Goal: Task Accomplishment & Management: Manage account settings

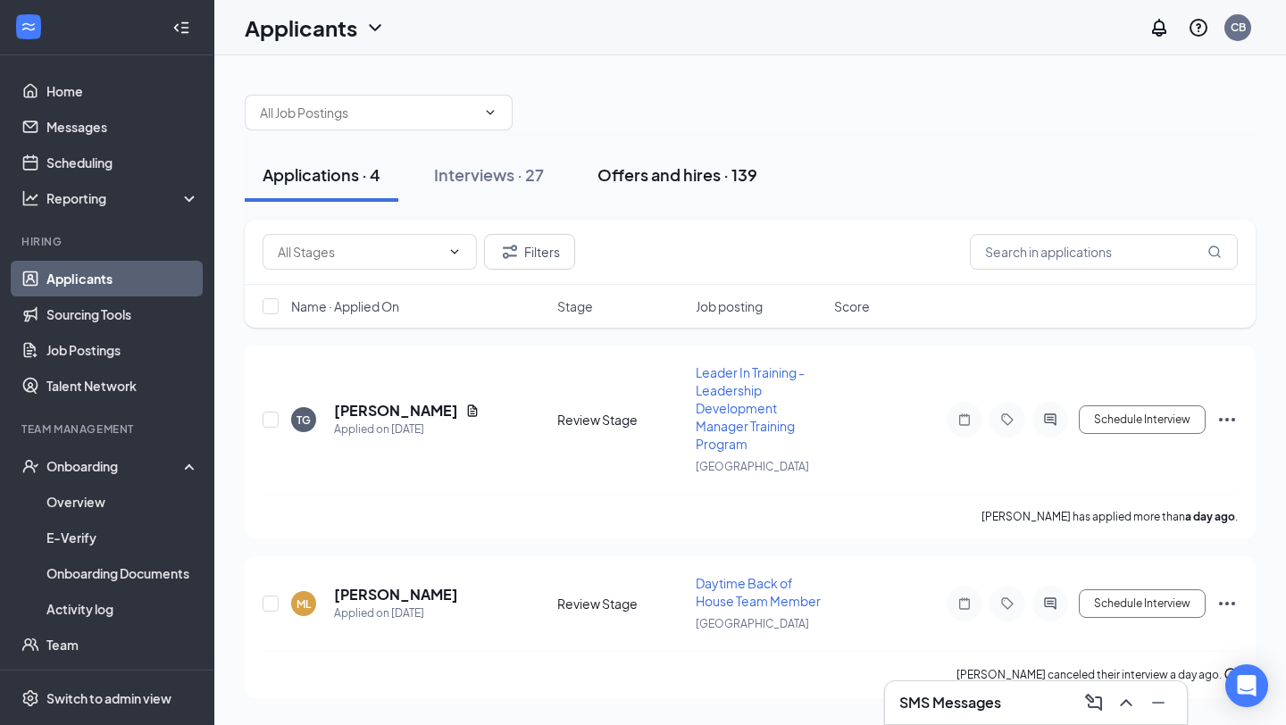
click at [659, 180] on div "Offers and hires · 139" at bounding box center [677, 174] width 160 height 22
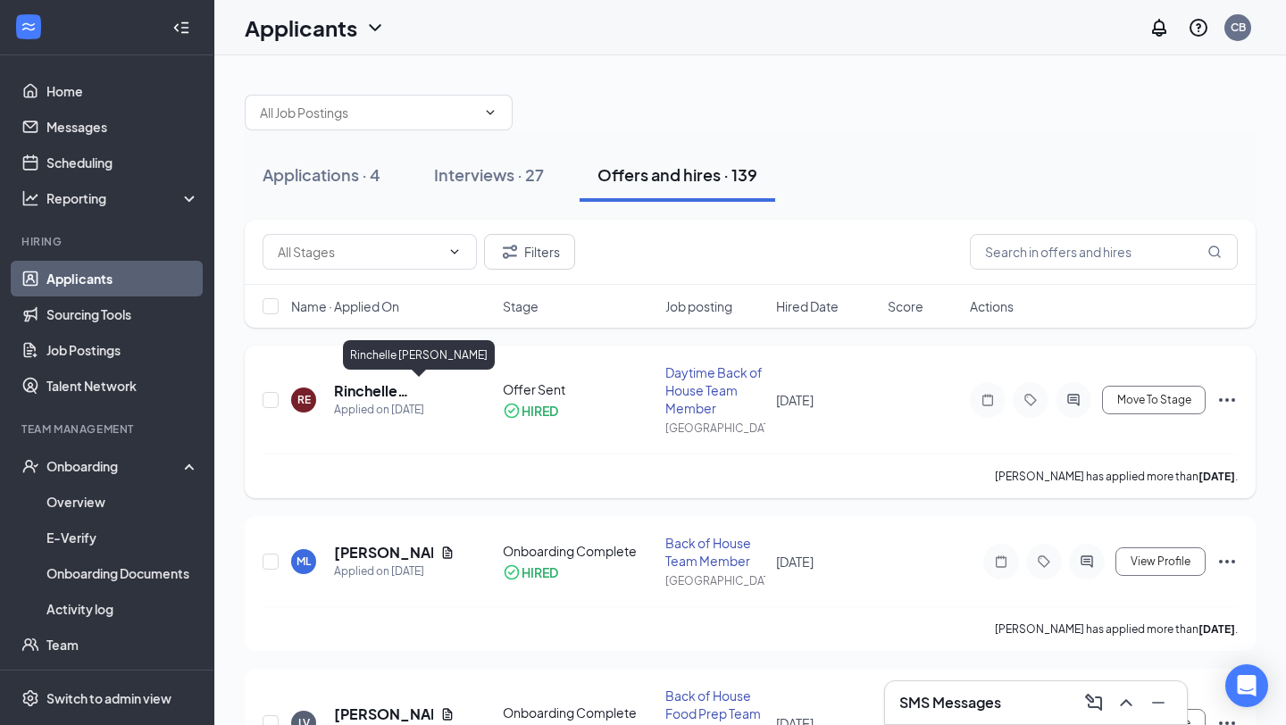
click at [424, 392] on h5 "Rinchelle [PERSON_NAME]" at bounding box center [394, 391] width 121 height 20
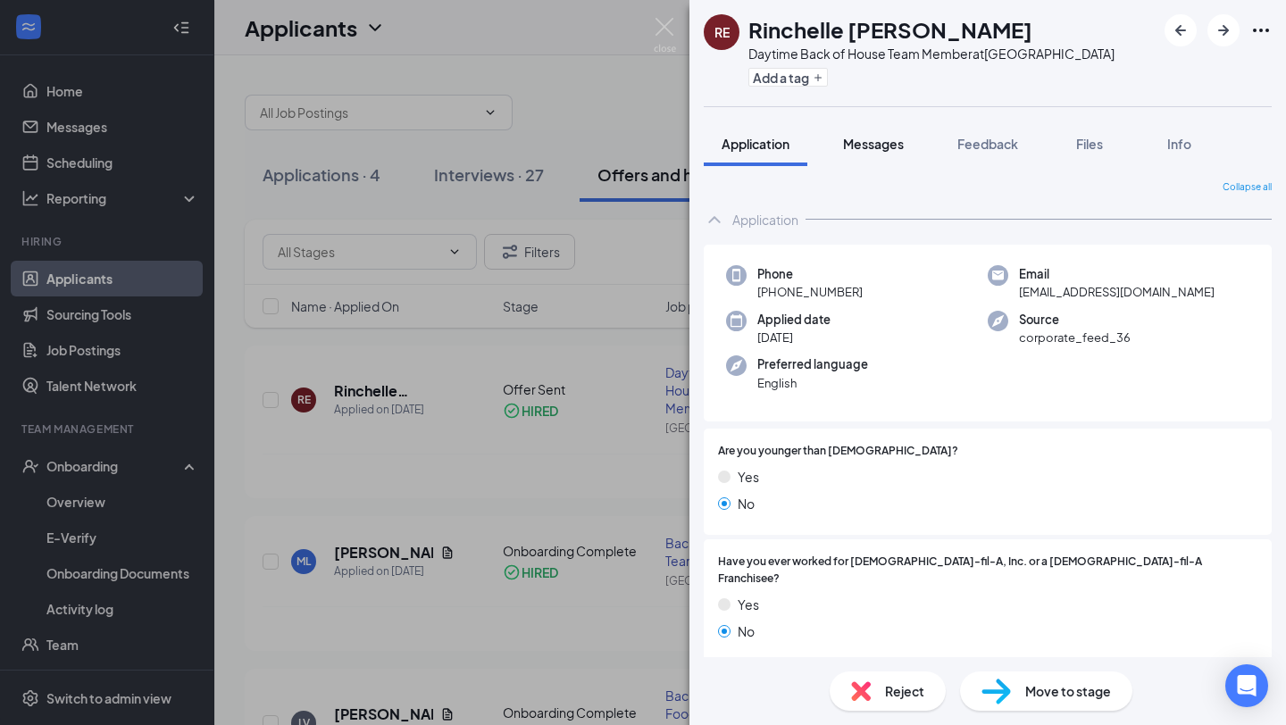
click at [855, 145] on span "Messages" at bounding box center [873, 144] width 61 height 16
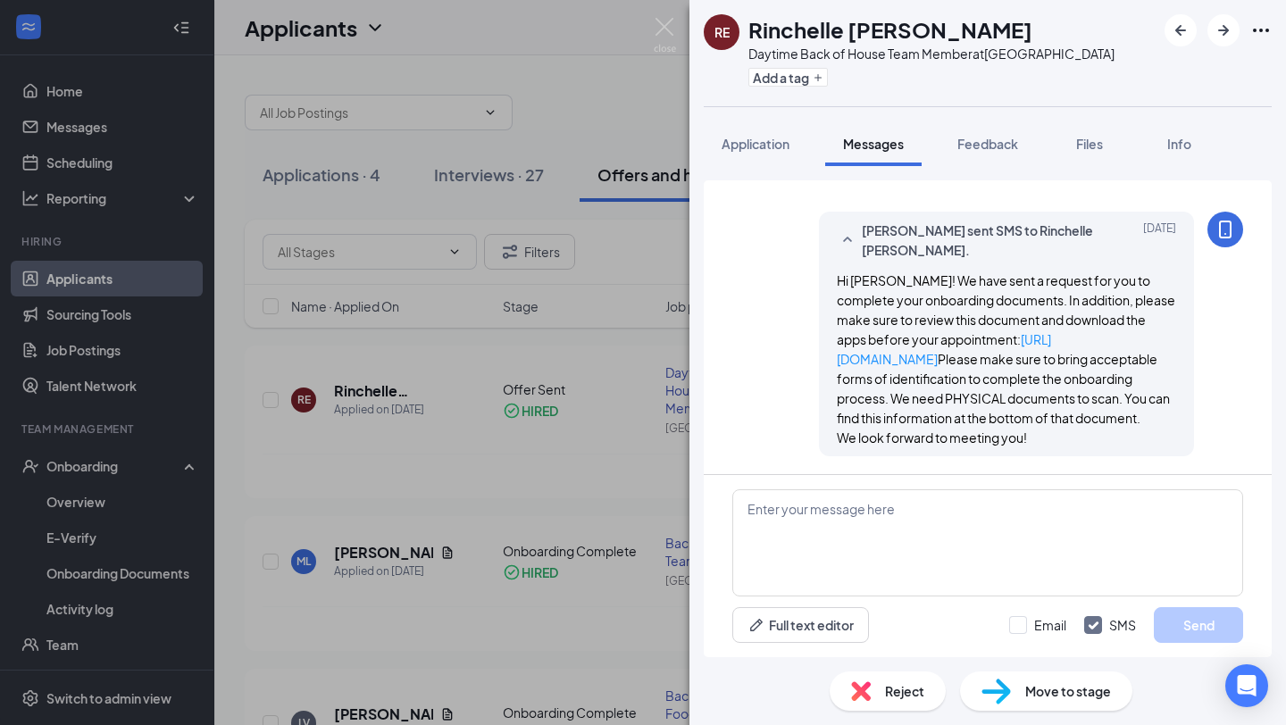
scroll to position [642, 0]
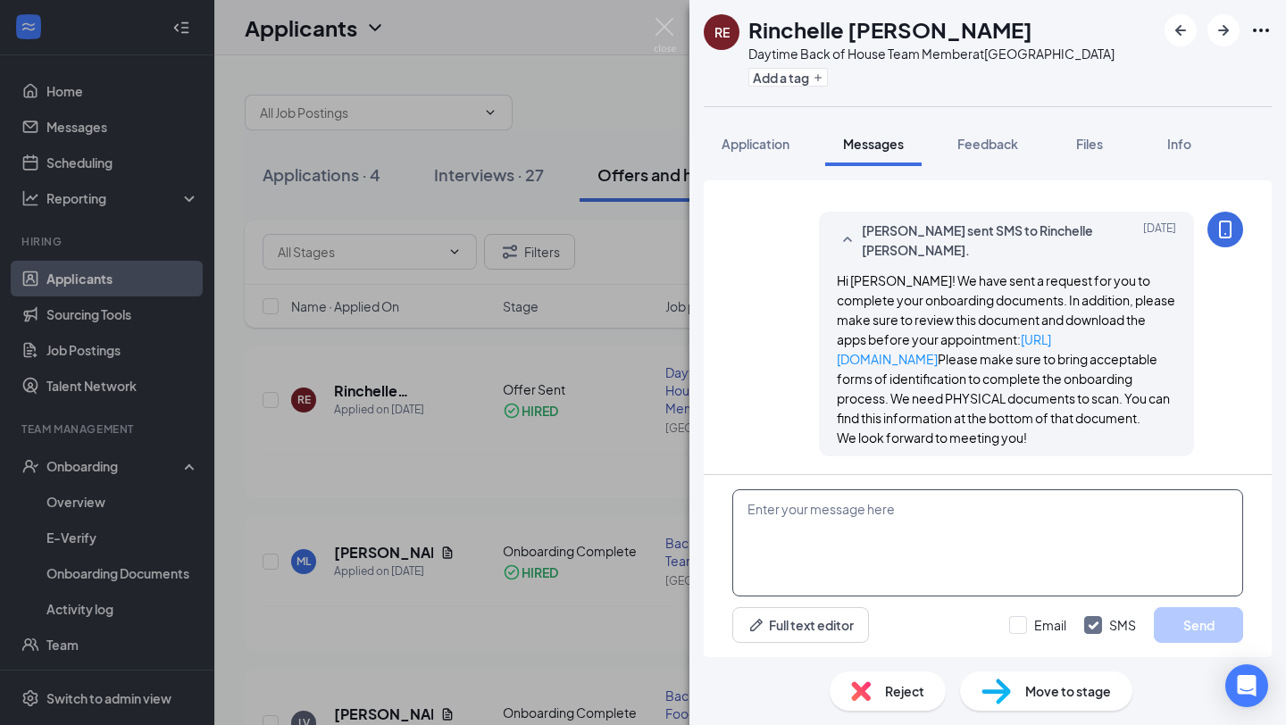
click at [750, 509] on textarea at bounding box center [987, 542] width 511 height 107
paste textarea "Lo IPSUM! Do sit AM consect ad elit sed do e temp in utl etdo ma Aliqu-eni-A Mi…"
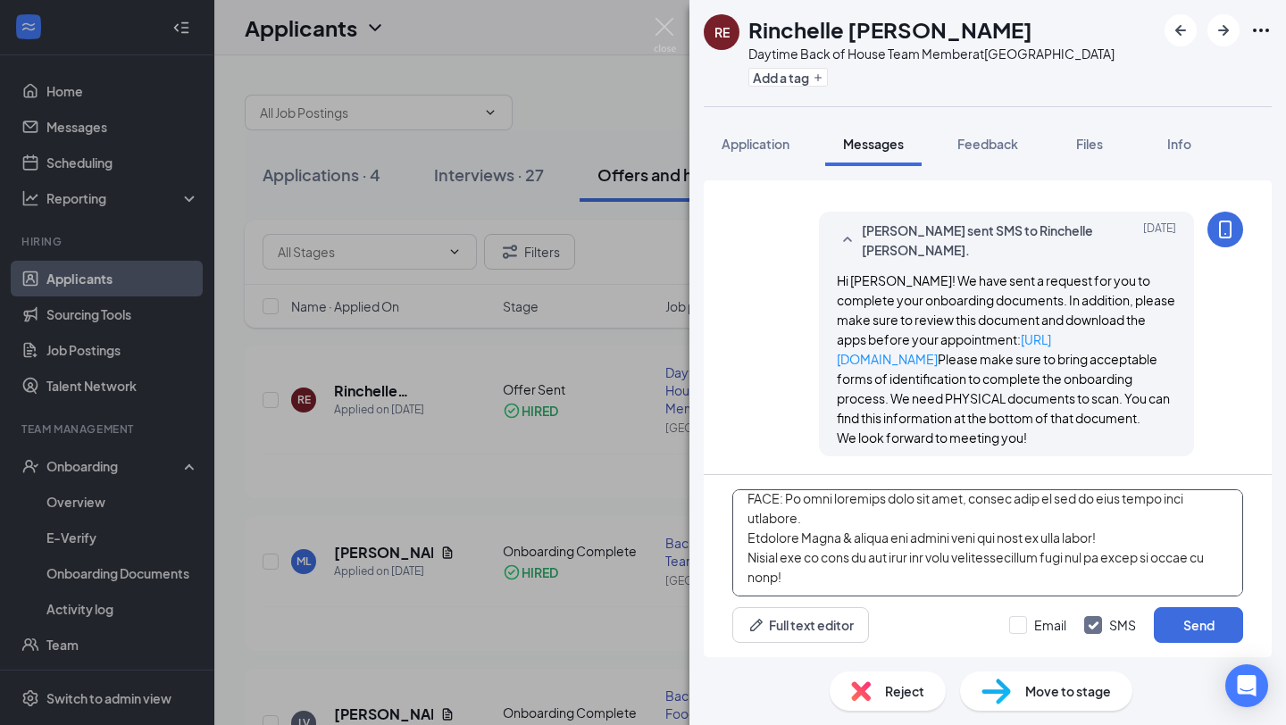
scroll to position [0, 0]
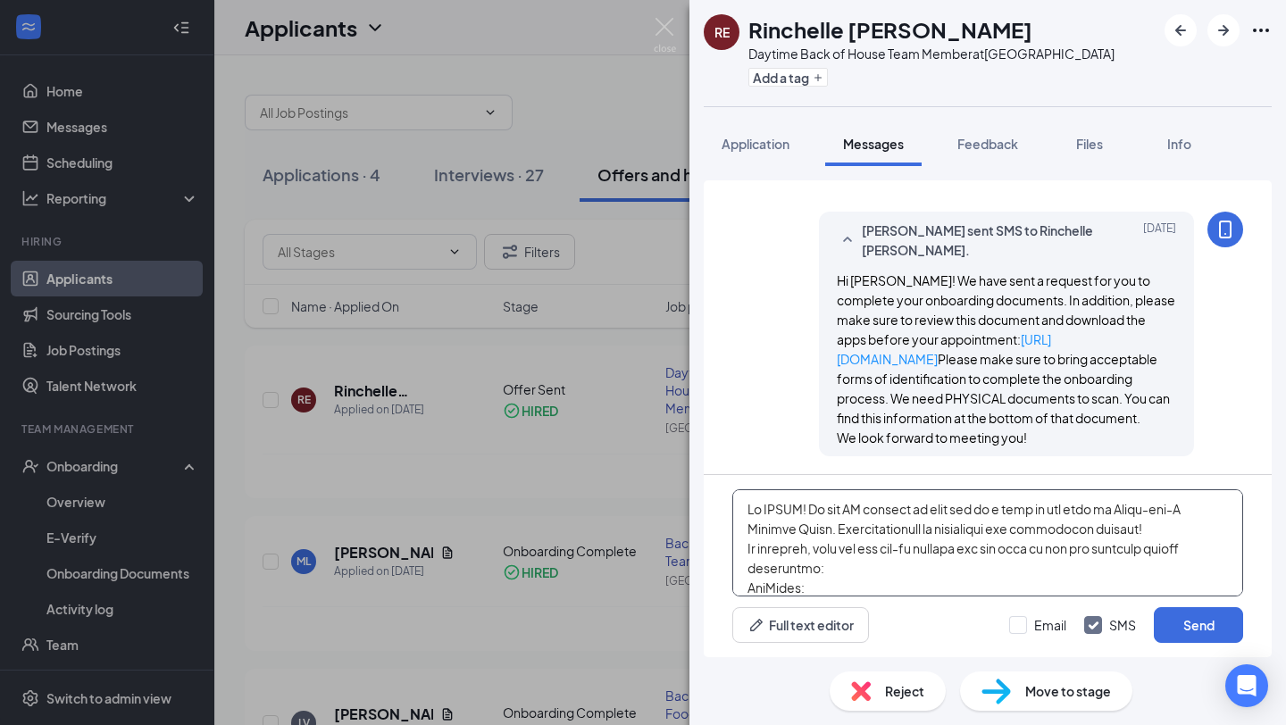
click at [800, 511] on textarea at bounding box center [987, 542] width 511 height 107
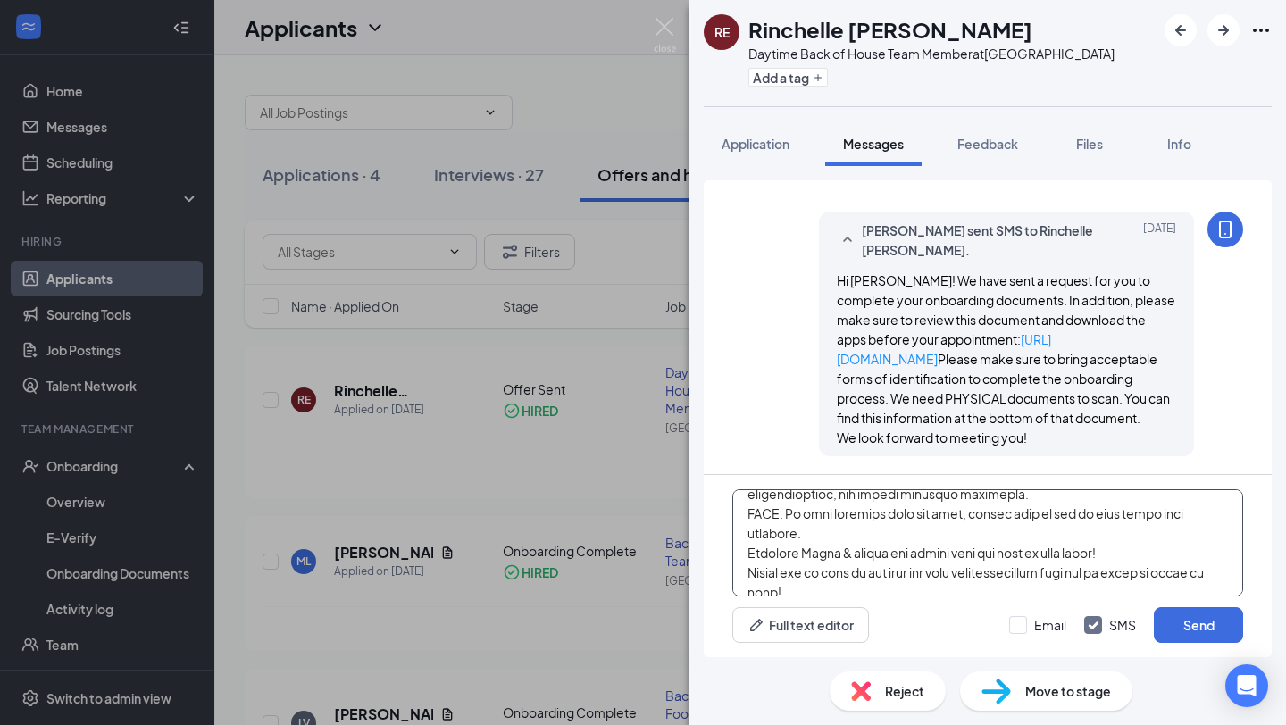
scroll to position [404, 0]
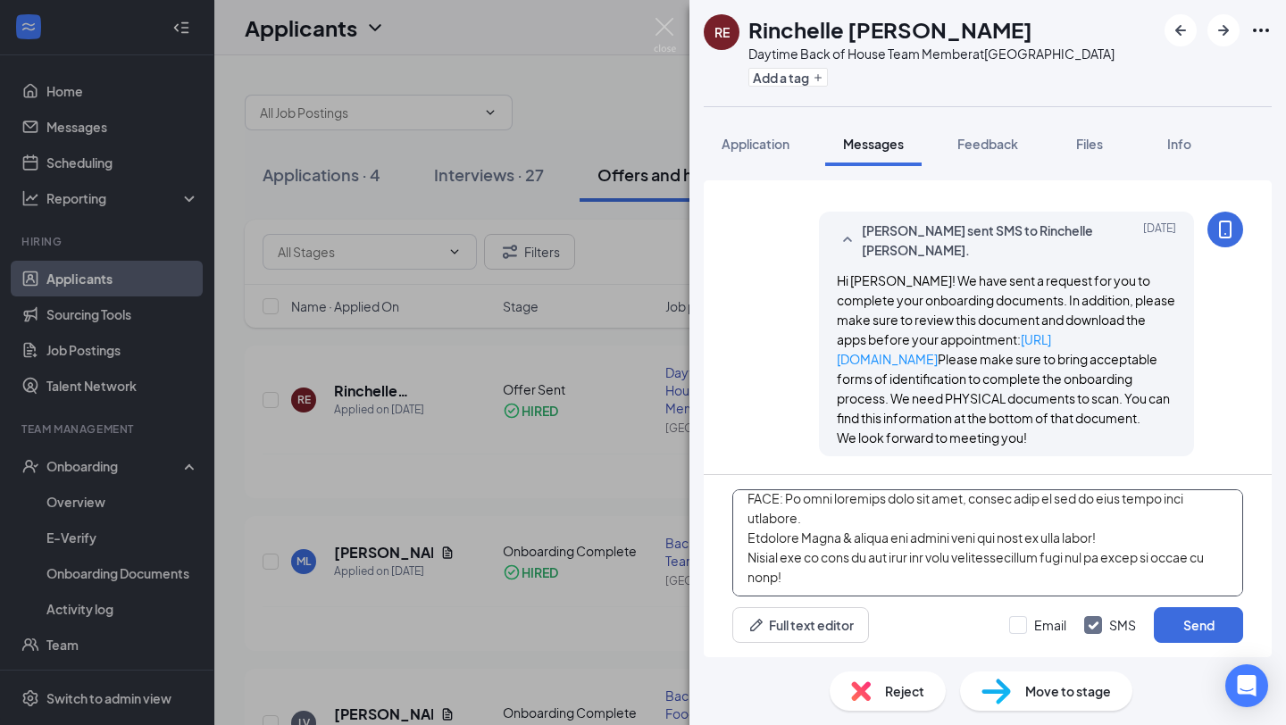
click at [746, 521] on textarea at bounding box center [987, 542] width 511 height 107
type textarea "Lo Ipsumdolo! Si ame CO adipisc el sedd eiu te i utla et dol magn al Enima-min-…"
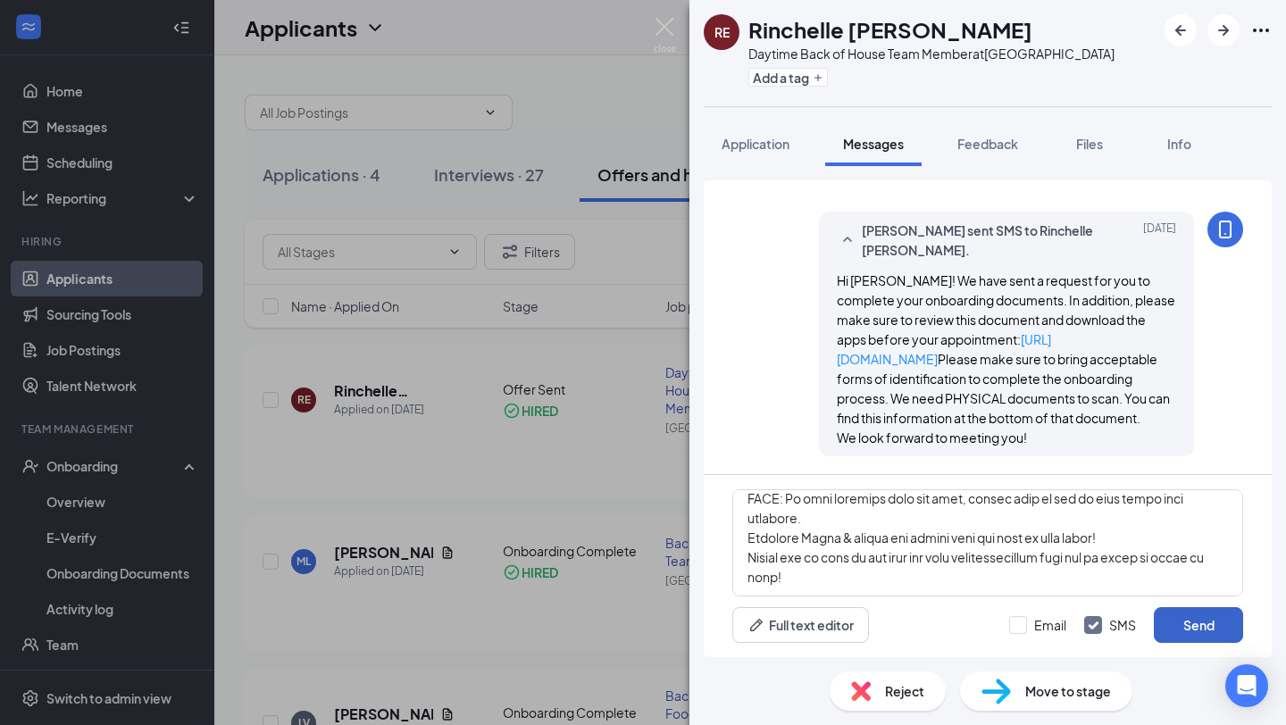
click at [1188, 616] on button "Send" at bounding box center [1198, 625] width 89 height 36
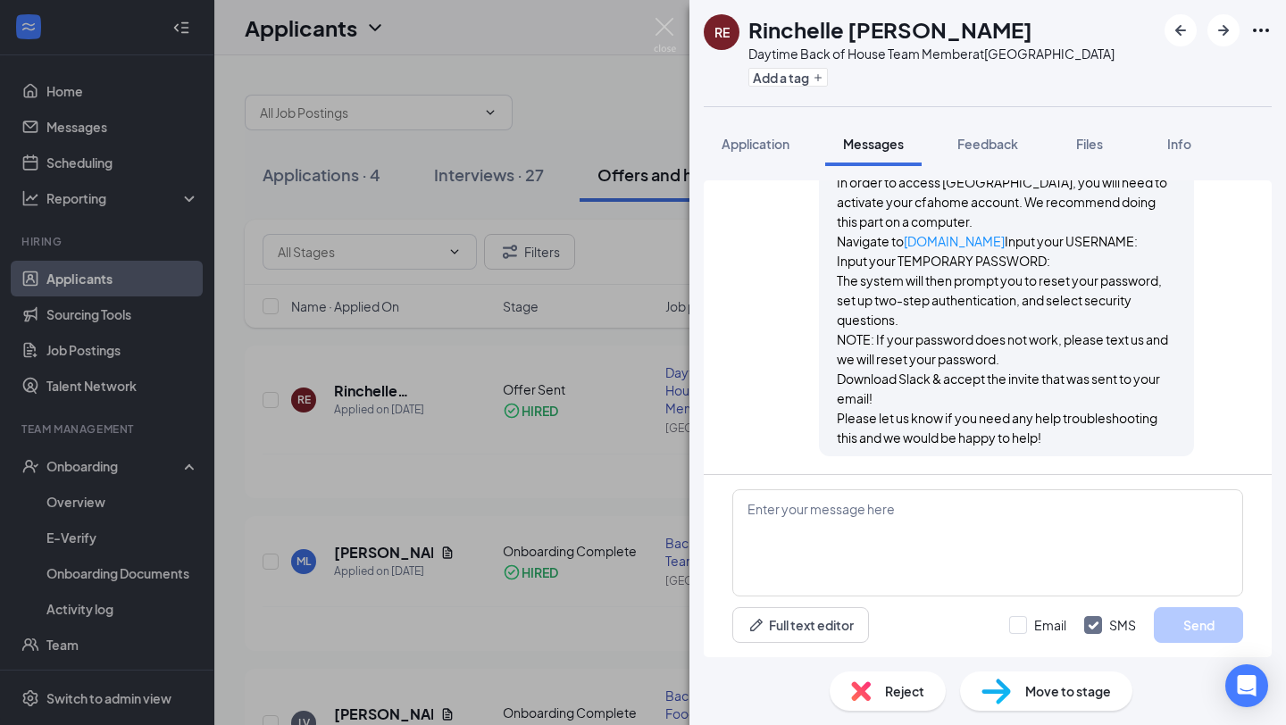
scroll to position [1306, 0]
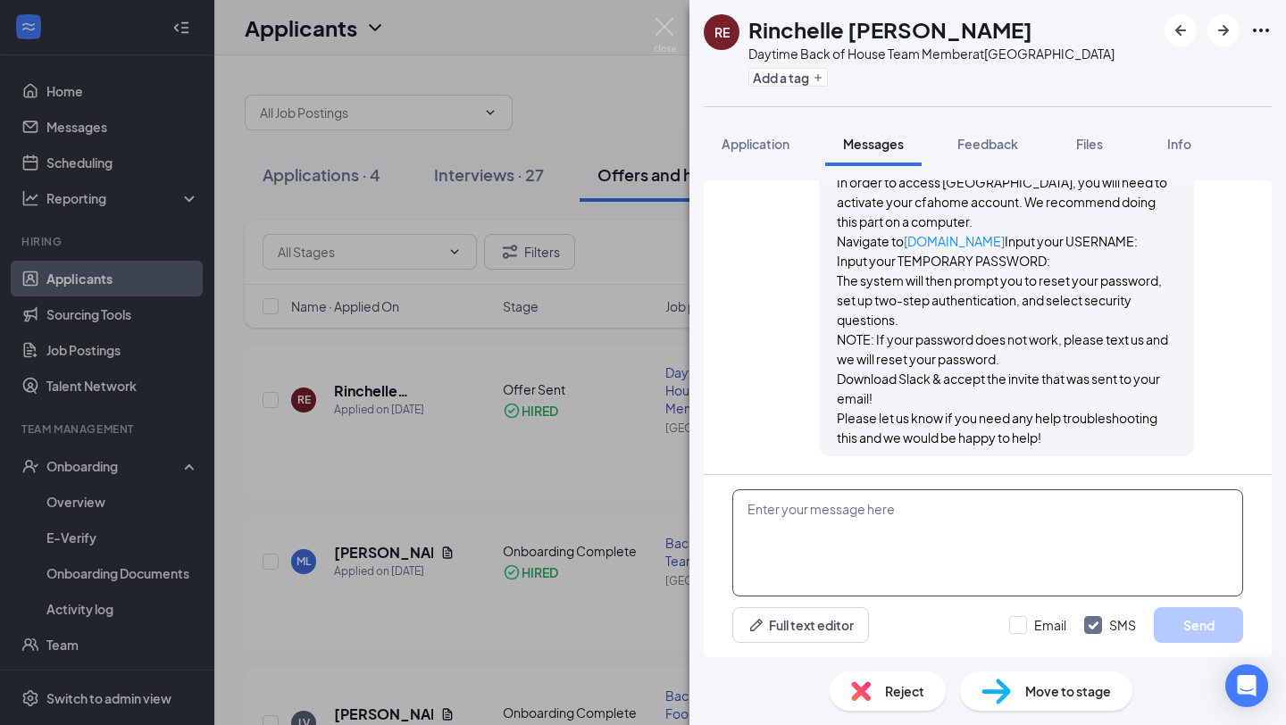
click at [750, 508] on textarea at bounding box center [987, 542] width 511 height 107
paste textarea "Hi [PERSON_NAME]! Congratulations on completing the onboarding process! You are…"
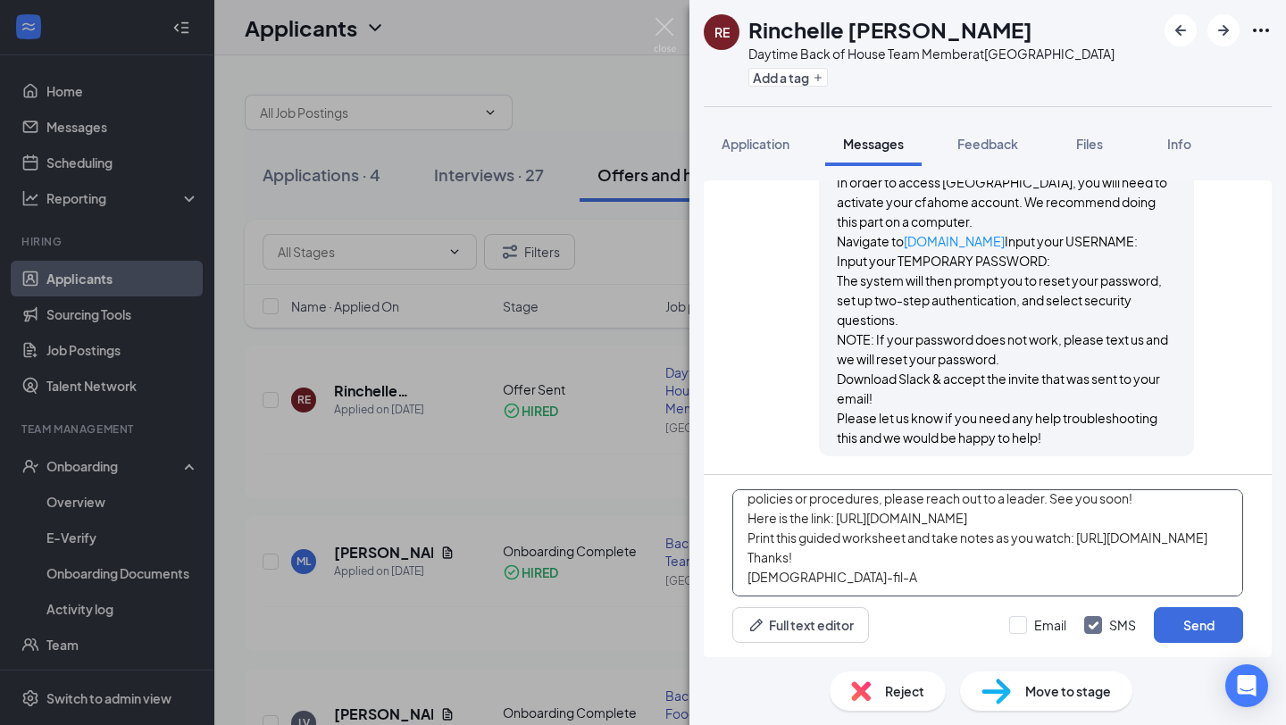
scroll to position [0, 0]
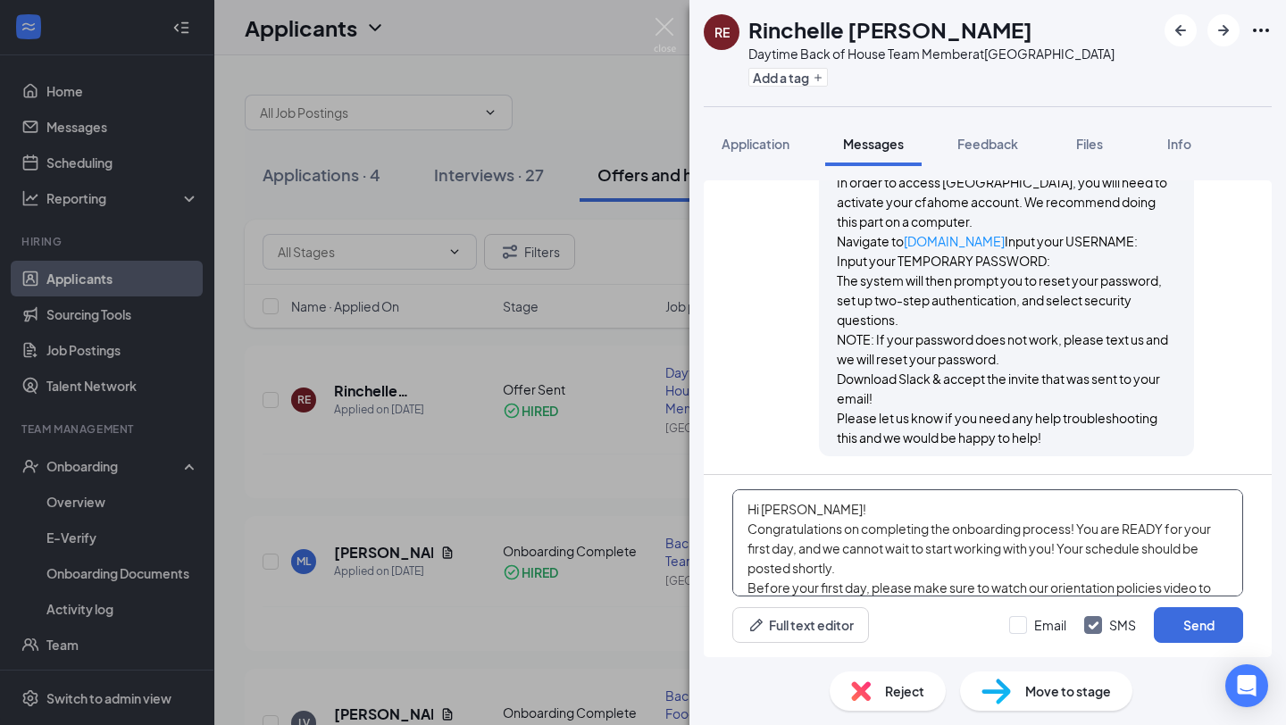
click at [794, 514] on textarea "Hi [PERSON_NAME]! Congratulations on completing the onboarding process! You are…" at bounding box center [987, 542] width 511 height 107
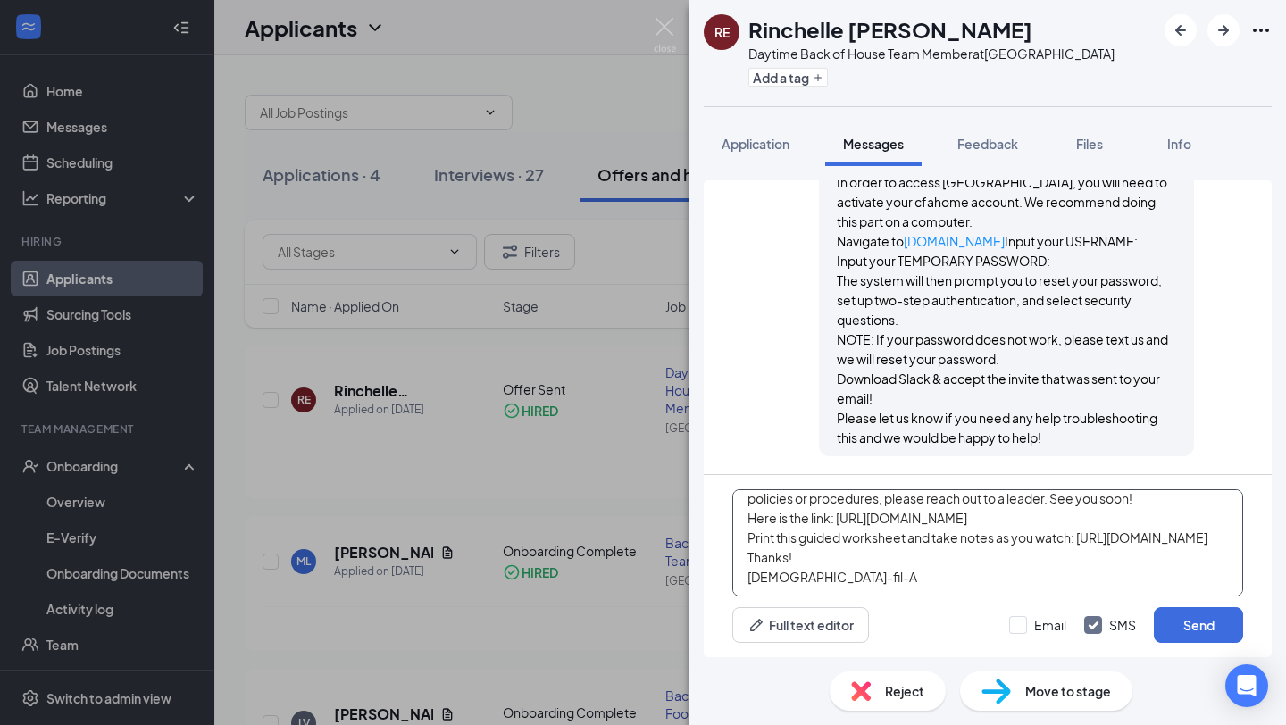
scroll to position [207, 0]
type textarea "Hi [PERSON_NAME]! Congratulations on completing the onboarding process! You are…"
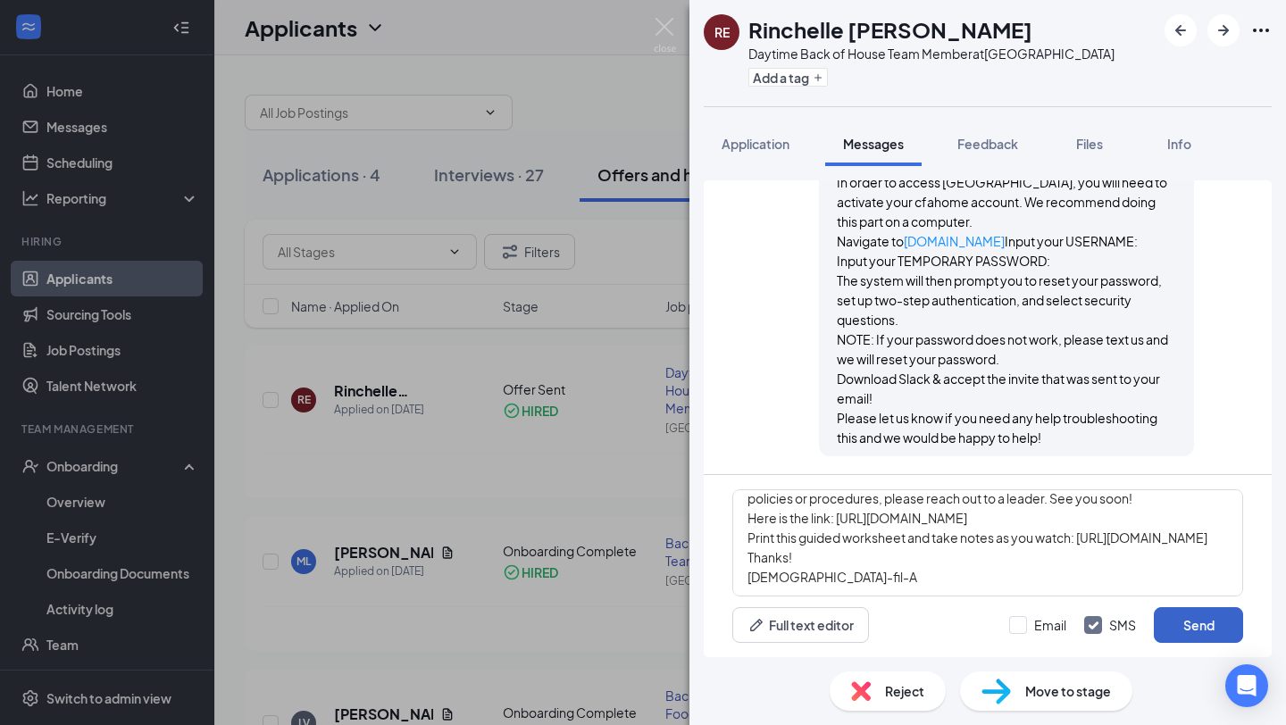
click at [1183, 621] on button "Send" at bounding box center [1198, 625] width 89 height 36
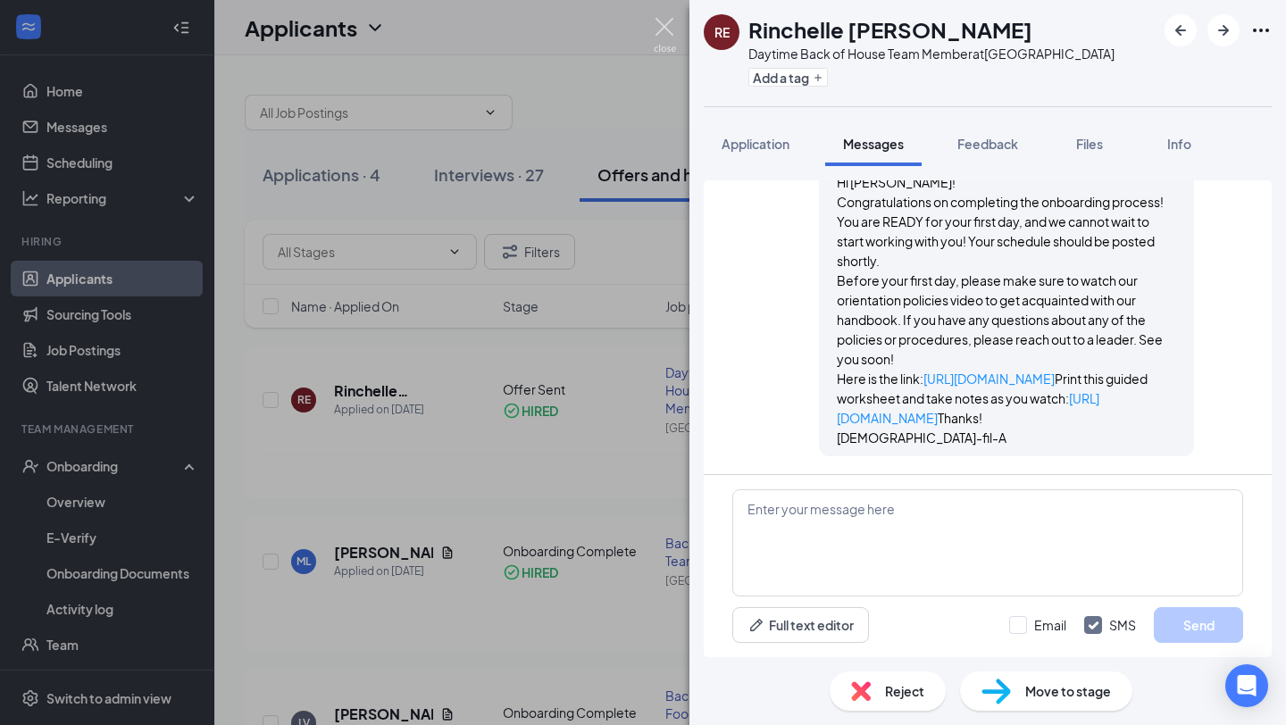
scroll to position [1771, 0]
click at [666, 30] on img at bounding box center [665, 35] width 22 height 35
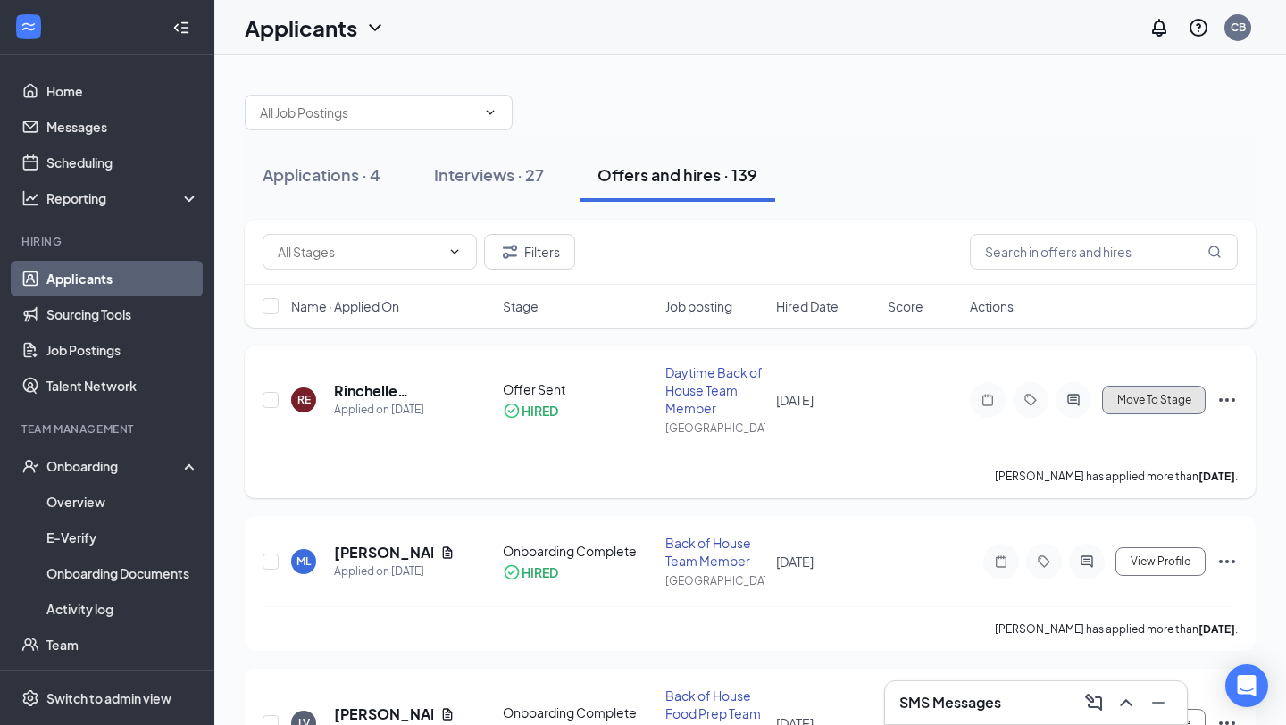
click at [1180, 405] on span "Move To Stage" at bounding box center [1154, 400] width 74 height 13
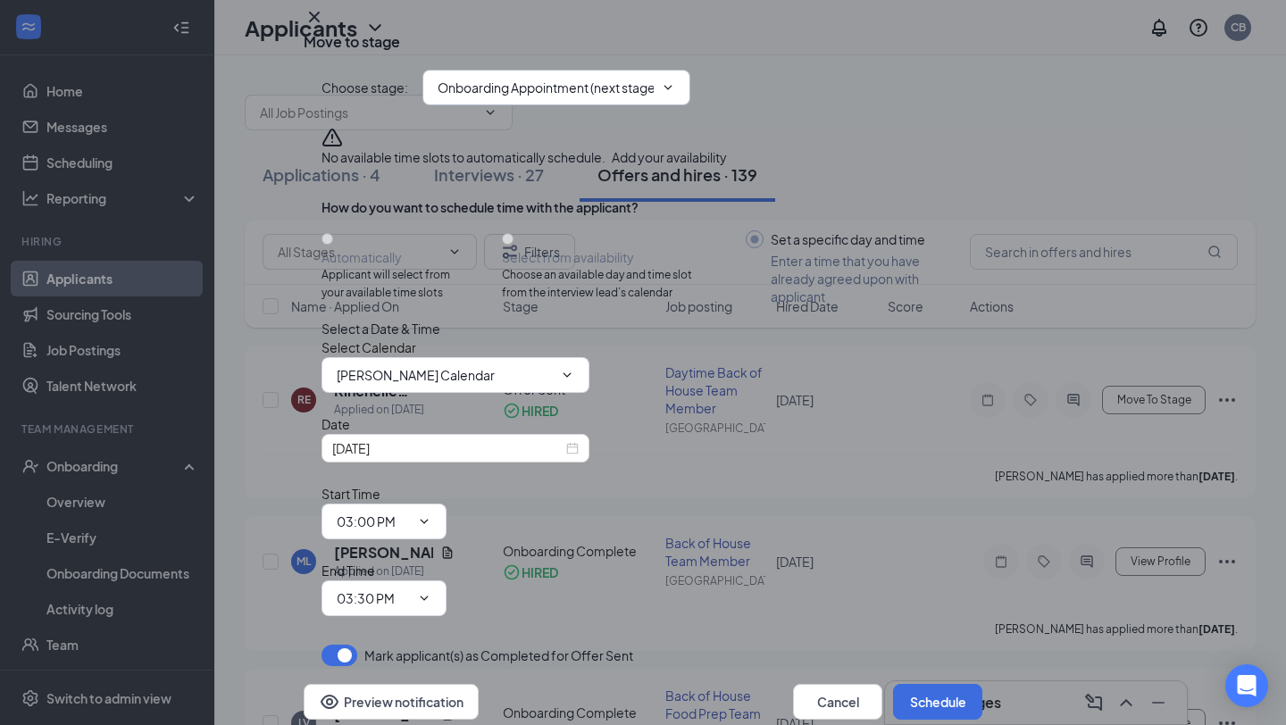
click at [513, 97] on input "Onboarding Appointment (next stage)" at bounding box center [546, 88] width 216 height 20
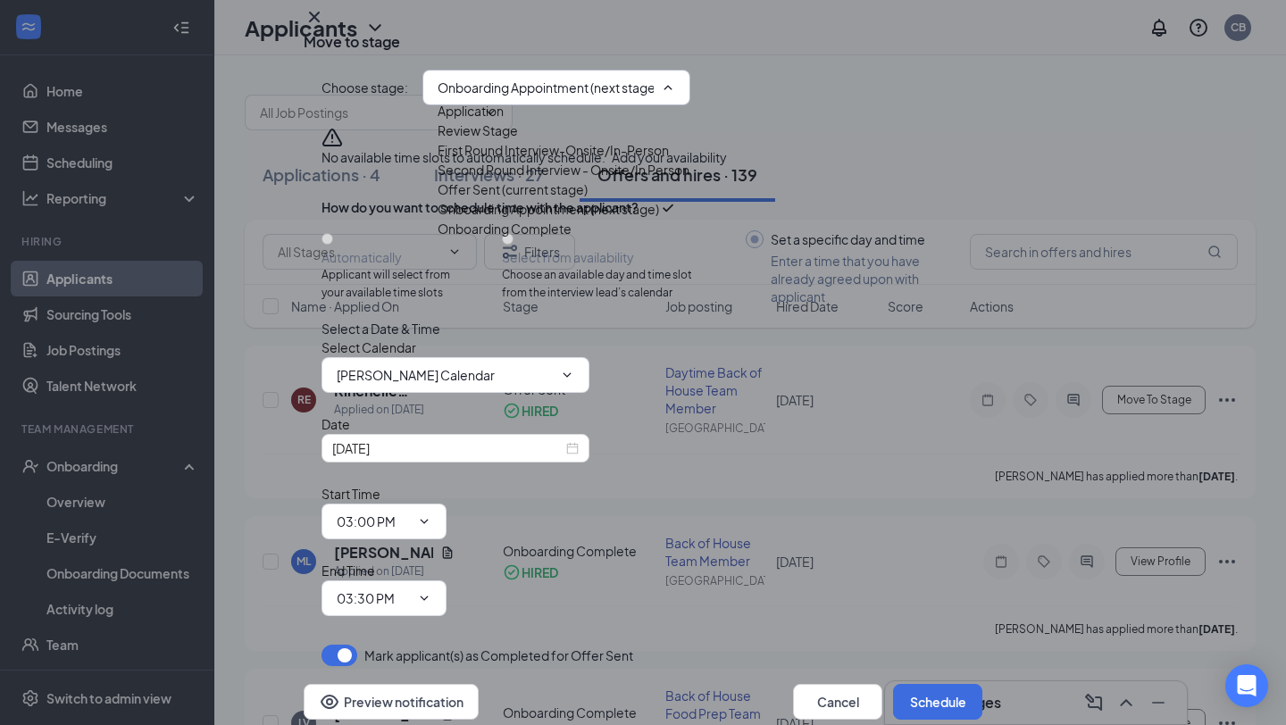
scroll to position [59, 0]
click at [539, 238] on div "Onboarding Complete" at bounding box center [505, 229] width 134 height 20
type input "Onboarding Complete"
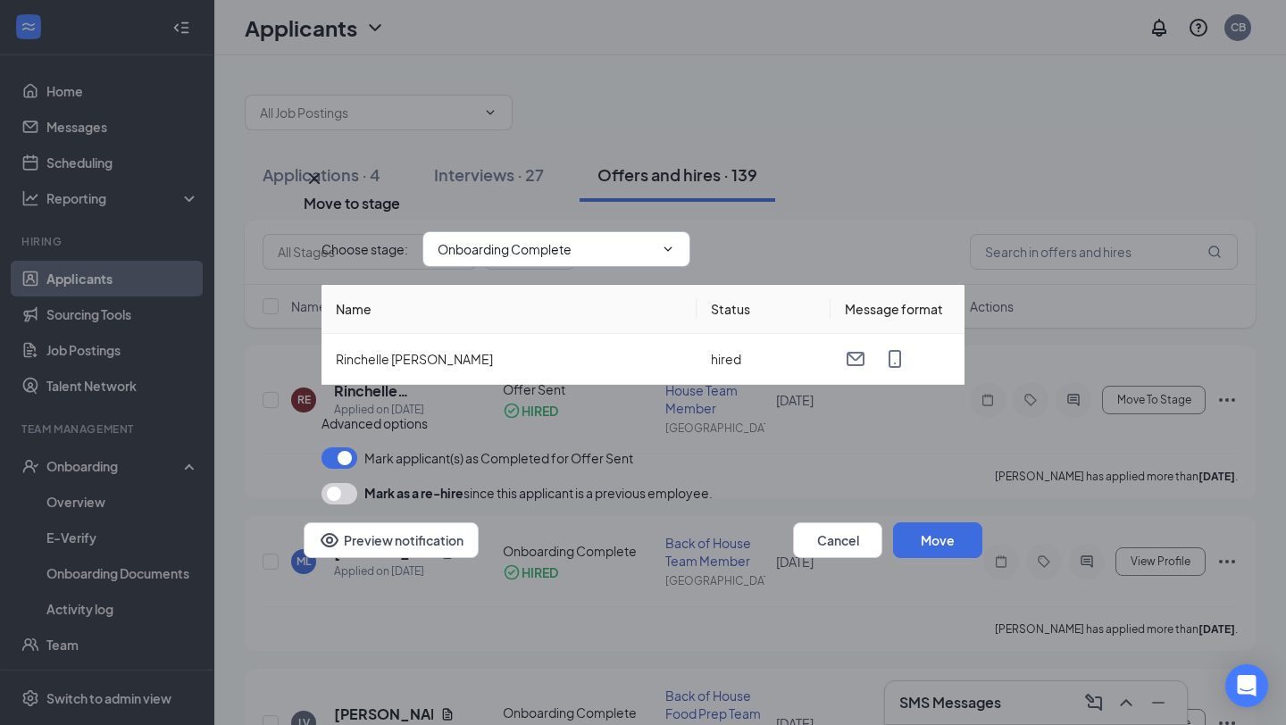
scroll to position [39, 0]
click at [931, 542] on button "Move" at bounding box center [937, 540] width 89 height 36
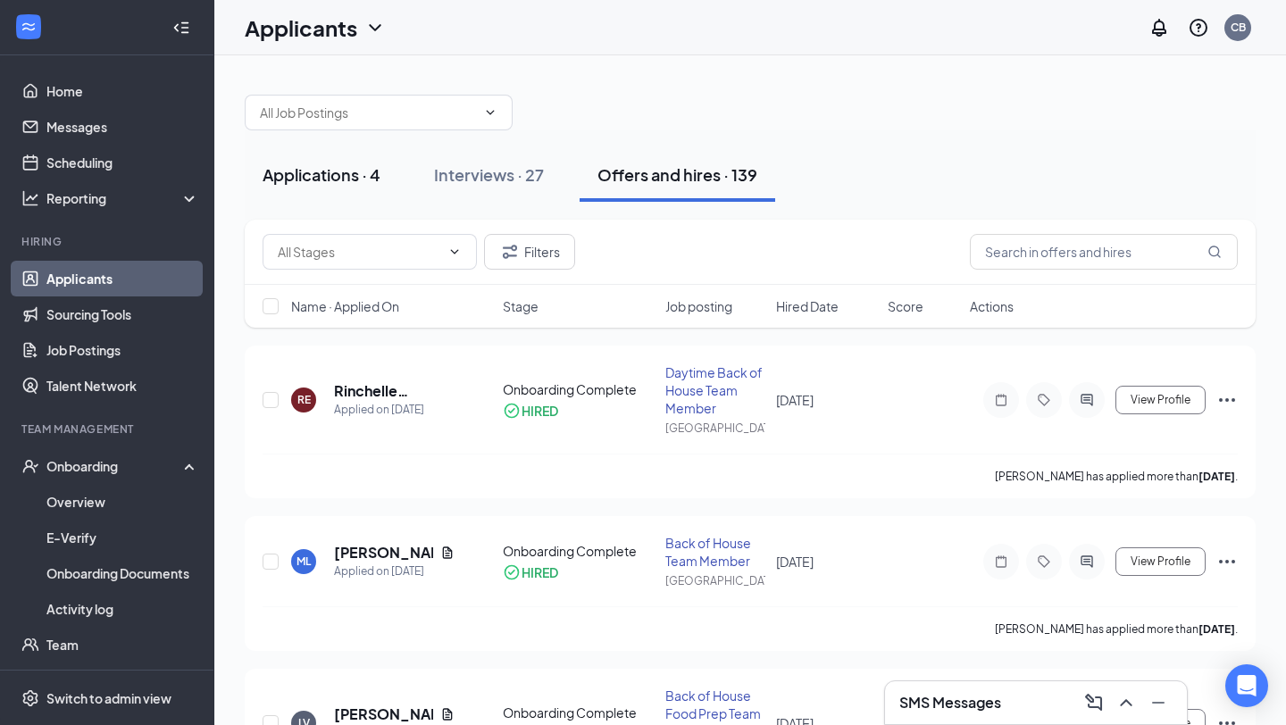
click at [358, 175] on div "Applications · 4" at bounding box center [322, 174] width 118 height 22
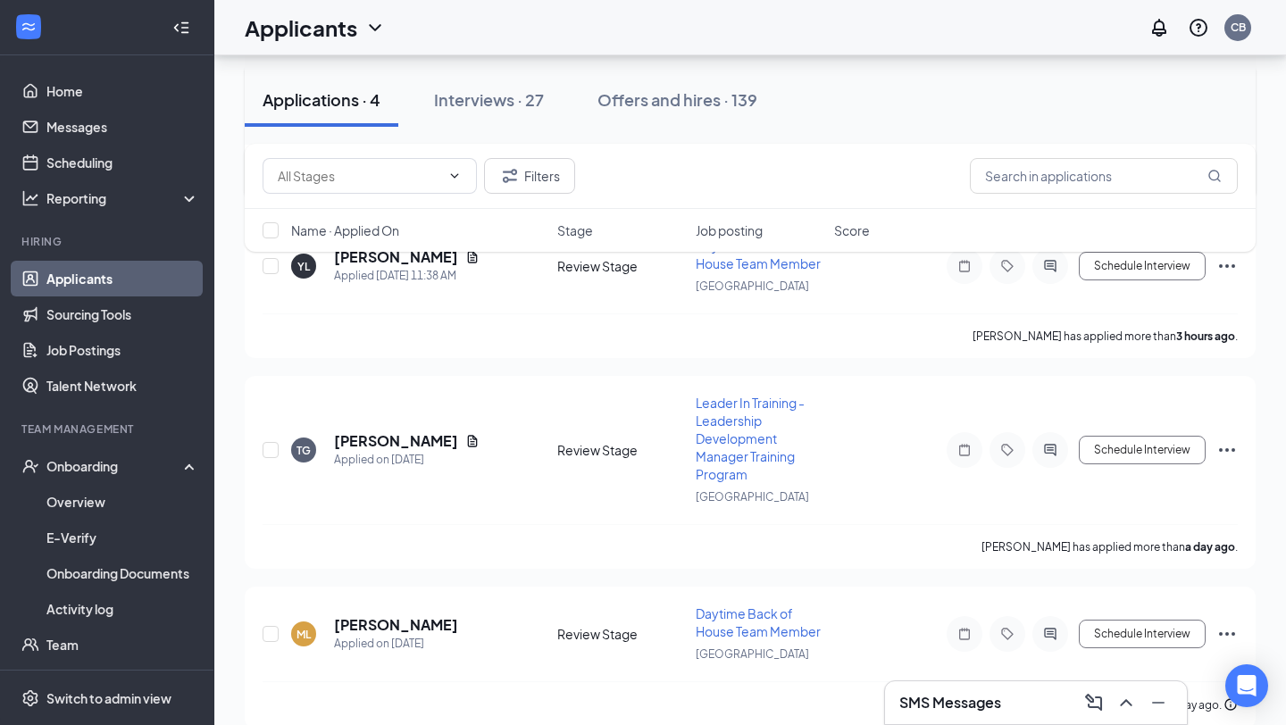
scroll to position [304, 0]
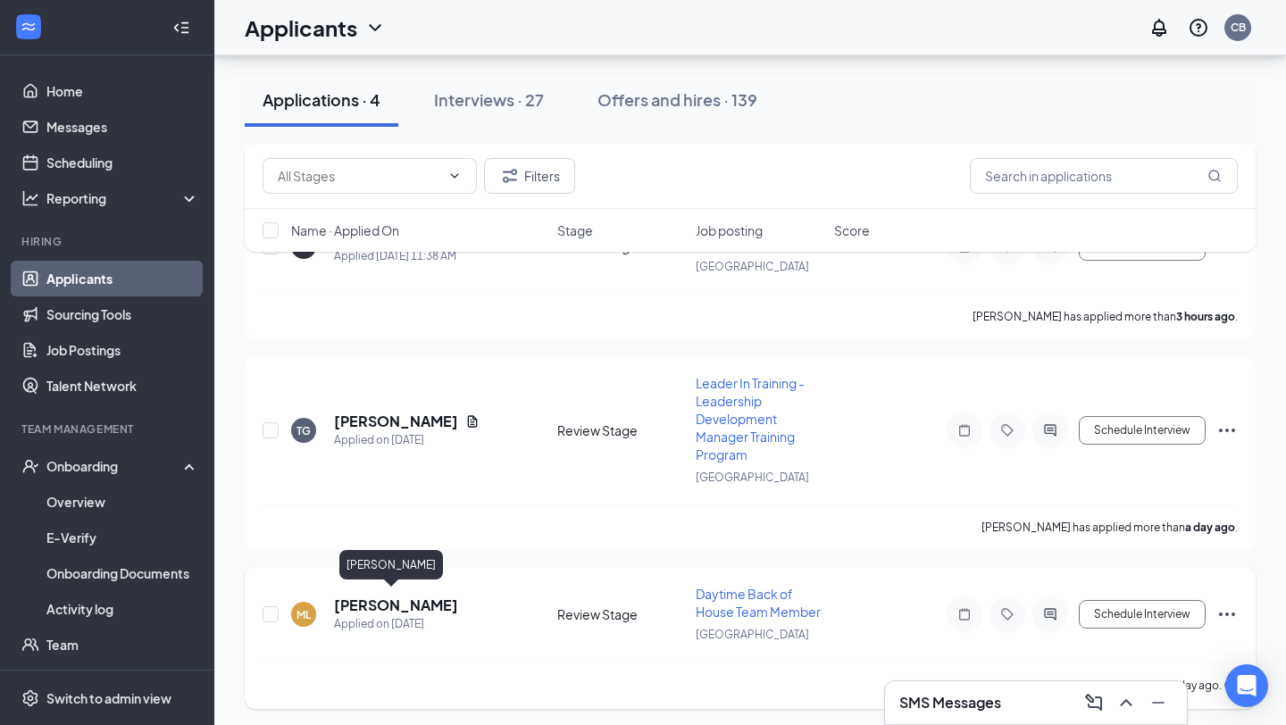
click at [402, 608] on h5 "[PERSON_NAME]" at bounding box center [396, 606] width 124 height 20
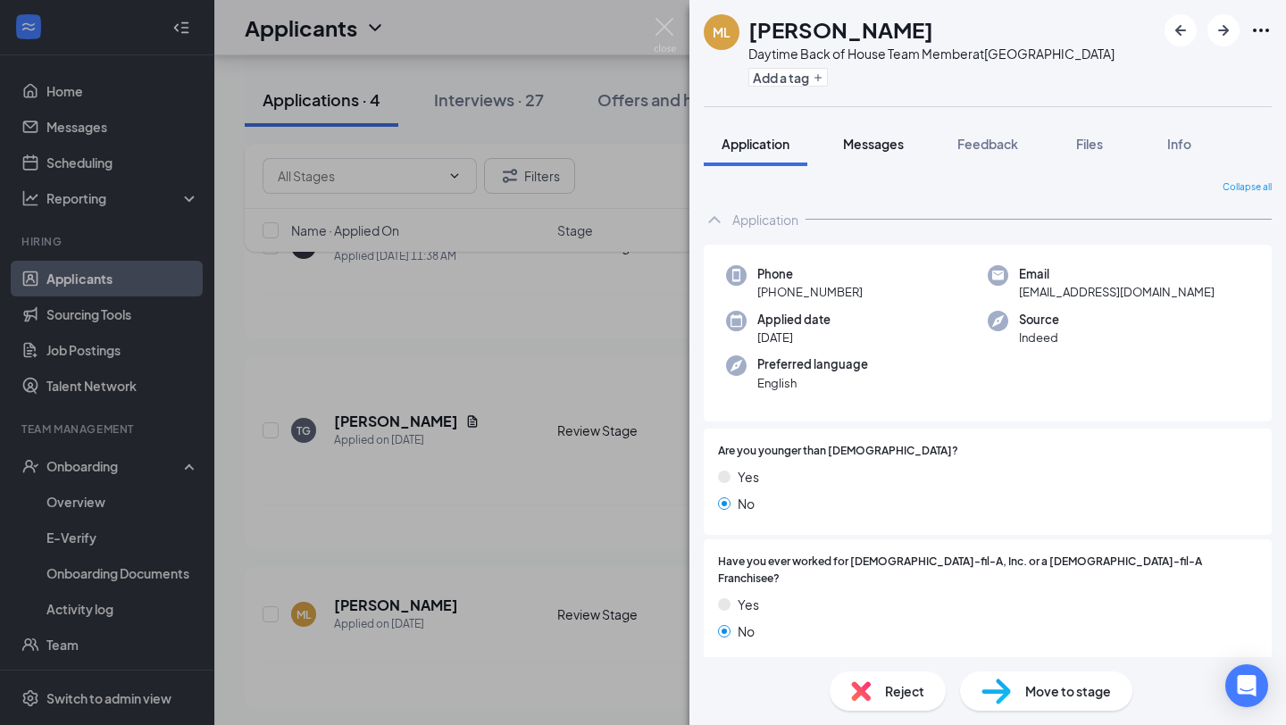
click at [881, 135] on div "Messages" at bounding box center [873, 144] width 61 height 18
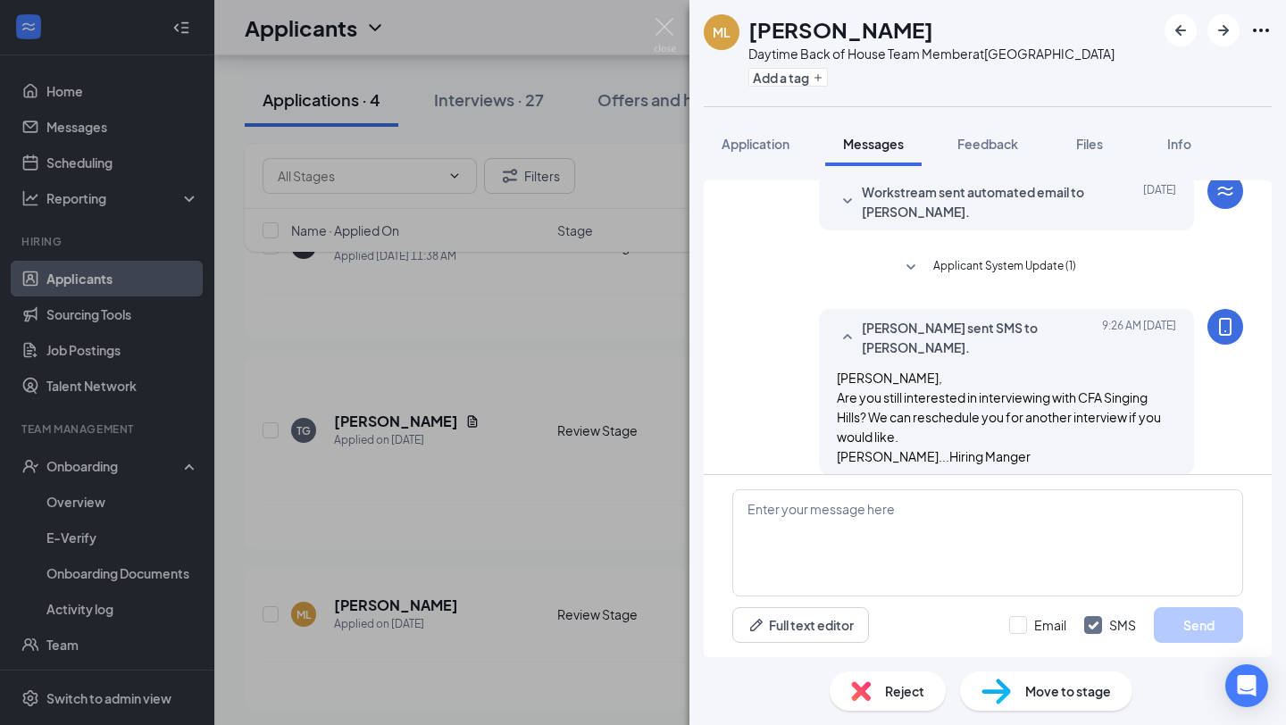
scroll to position [597, 0]
click at [663, 32] on img at bounding box center [665, 35] width 22 height 35
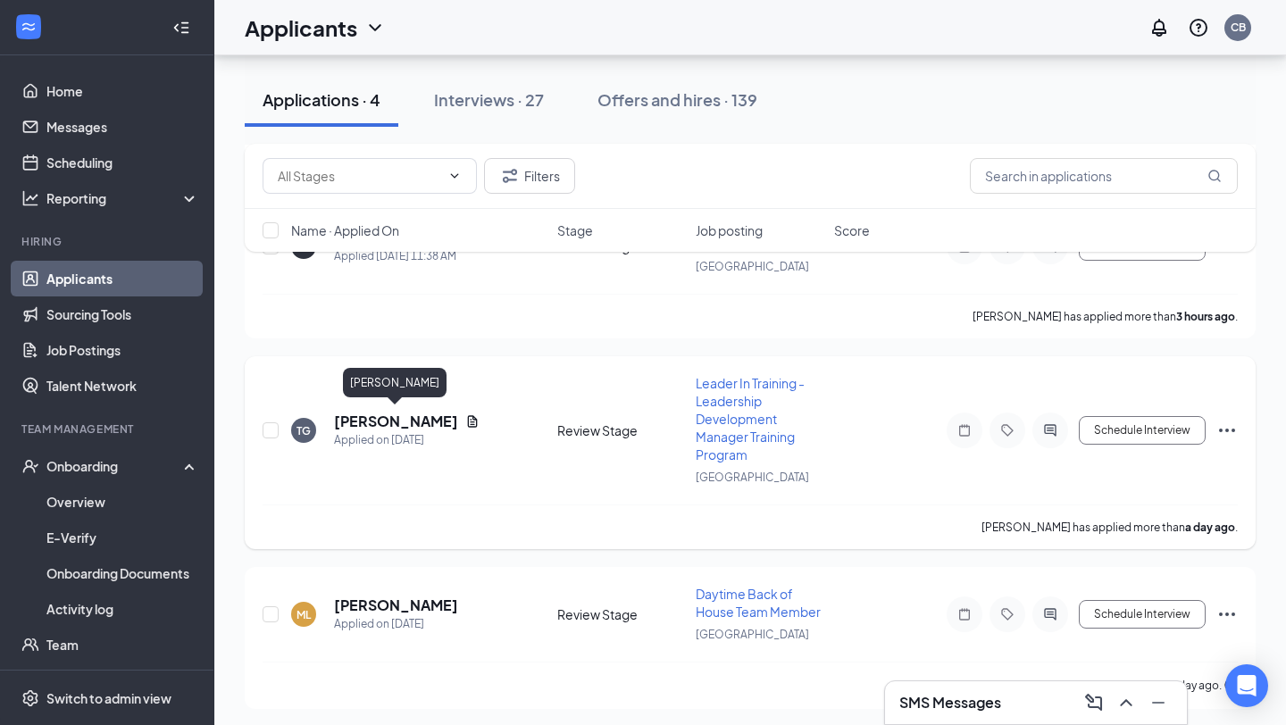
click at [407, 419] on h5 "[PERSON_NAME]" at bounding box center [396, 422] width 124 height 20
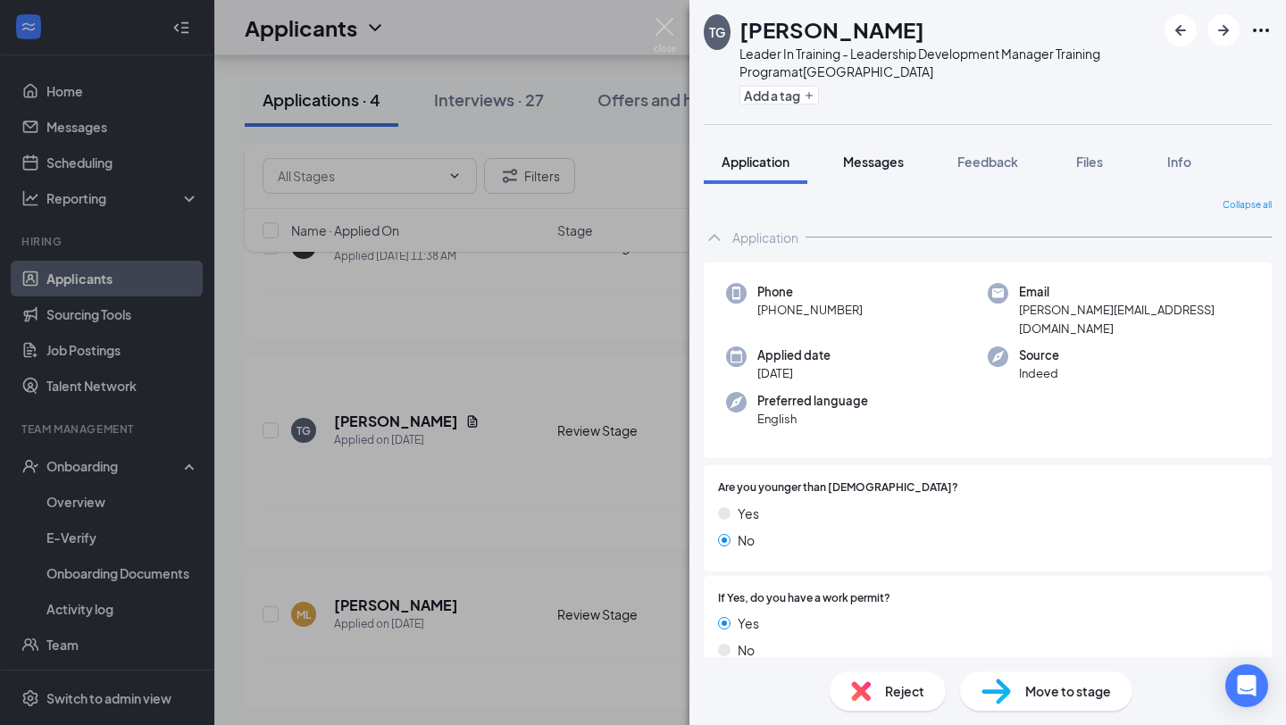
click at [889, 164] on span "Messages" at bounding box center [873, 162] width 61 height 16
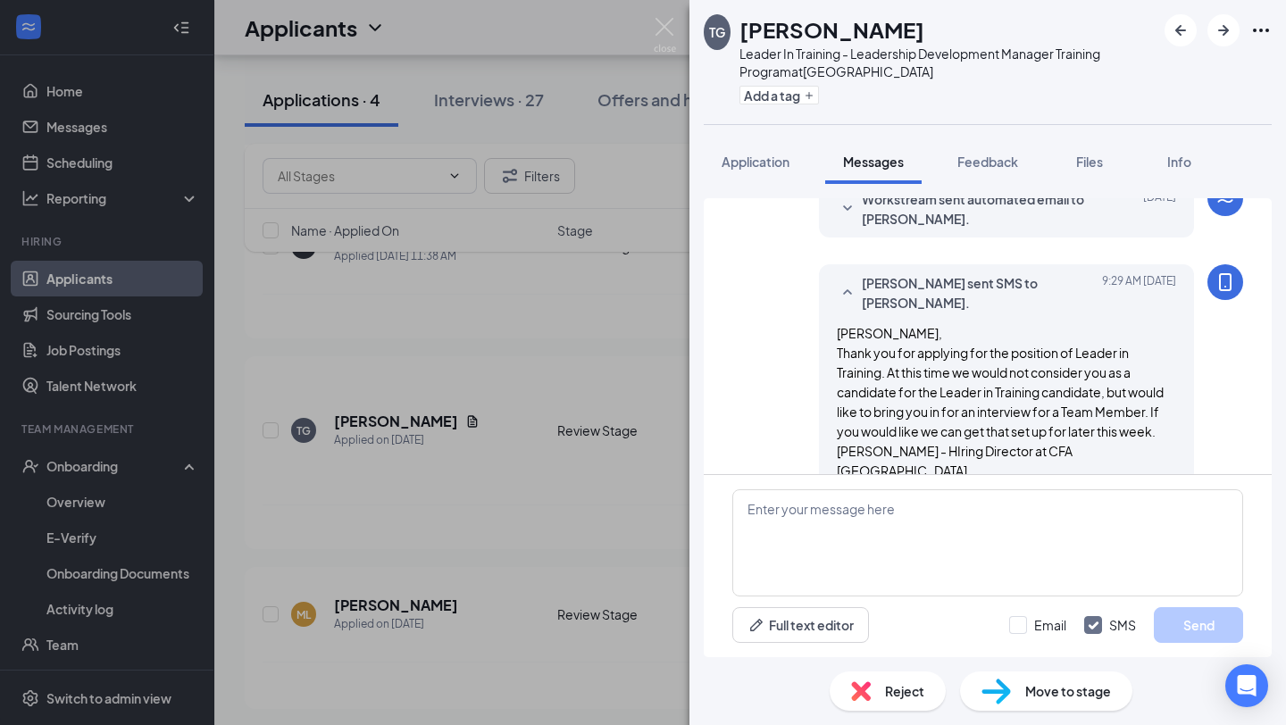
scroll to position [176, 0]
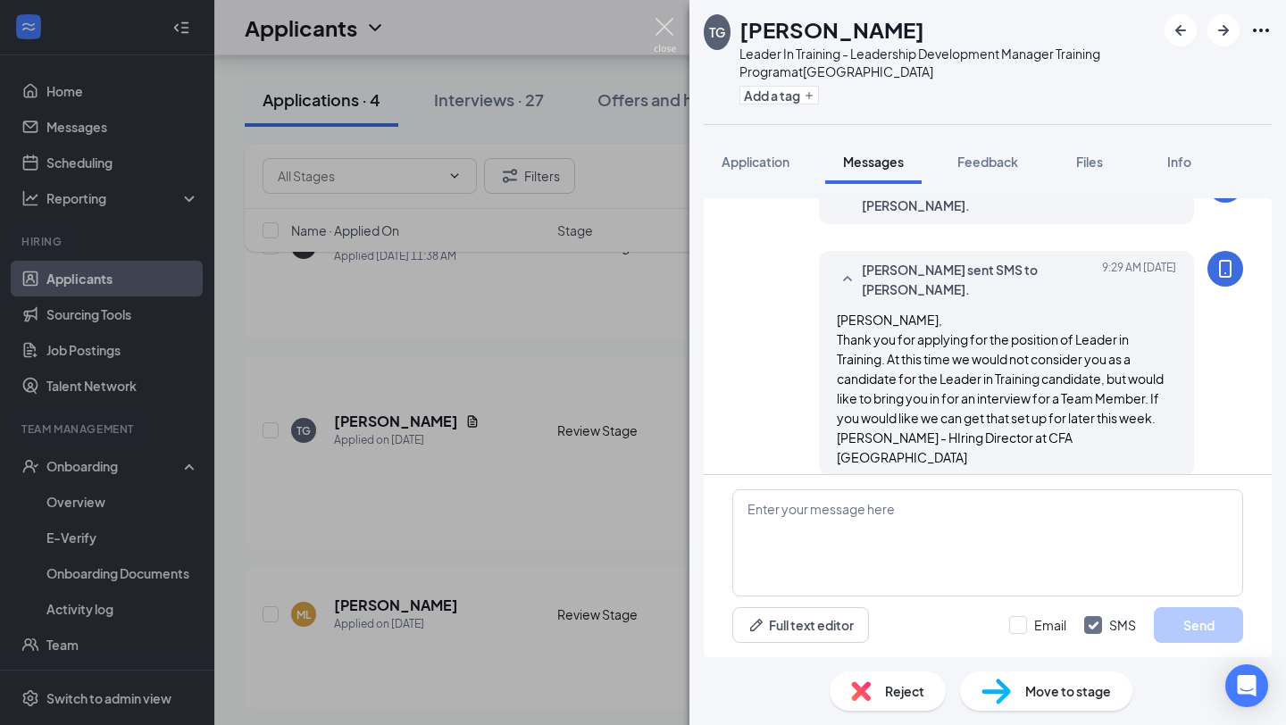
click at [662, 29] on img at bounding box center [665, 35] width 22 height 35
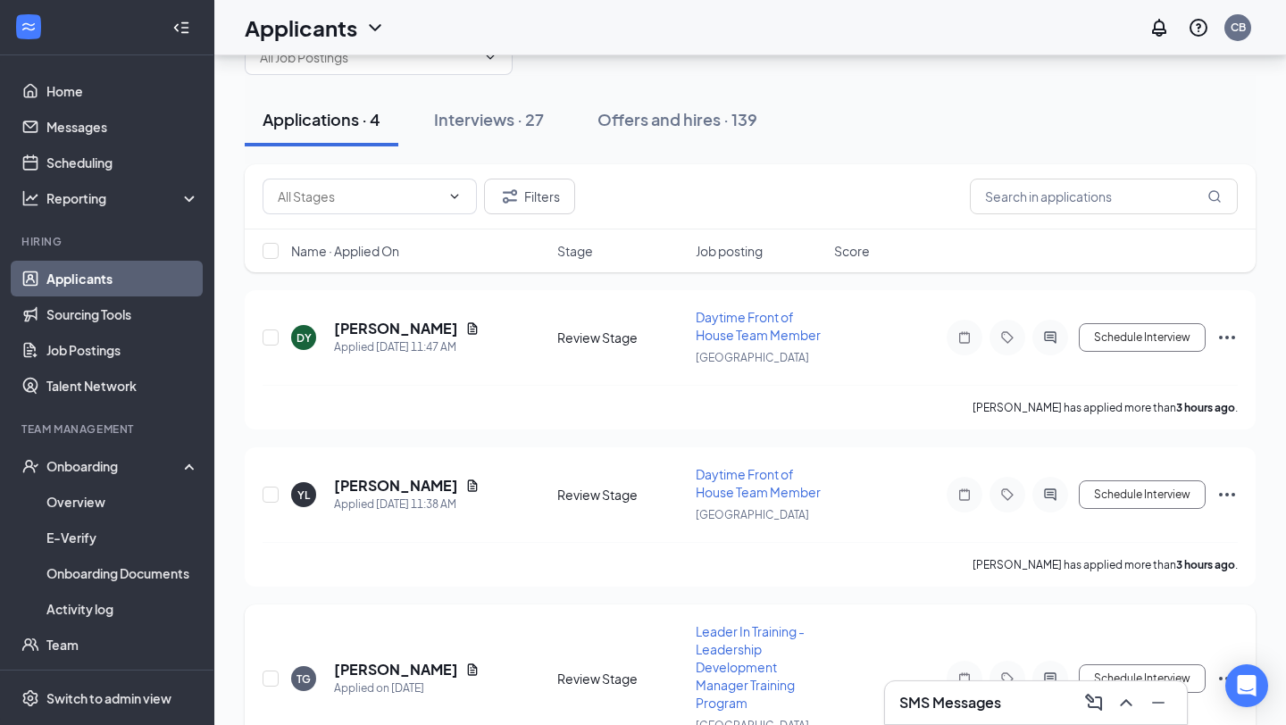
scroll to position [57, 0]
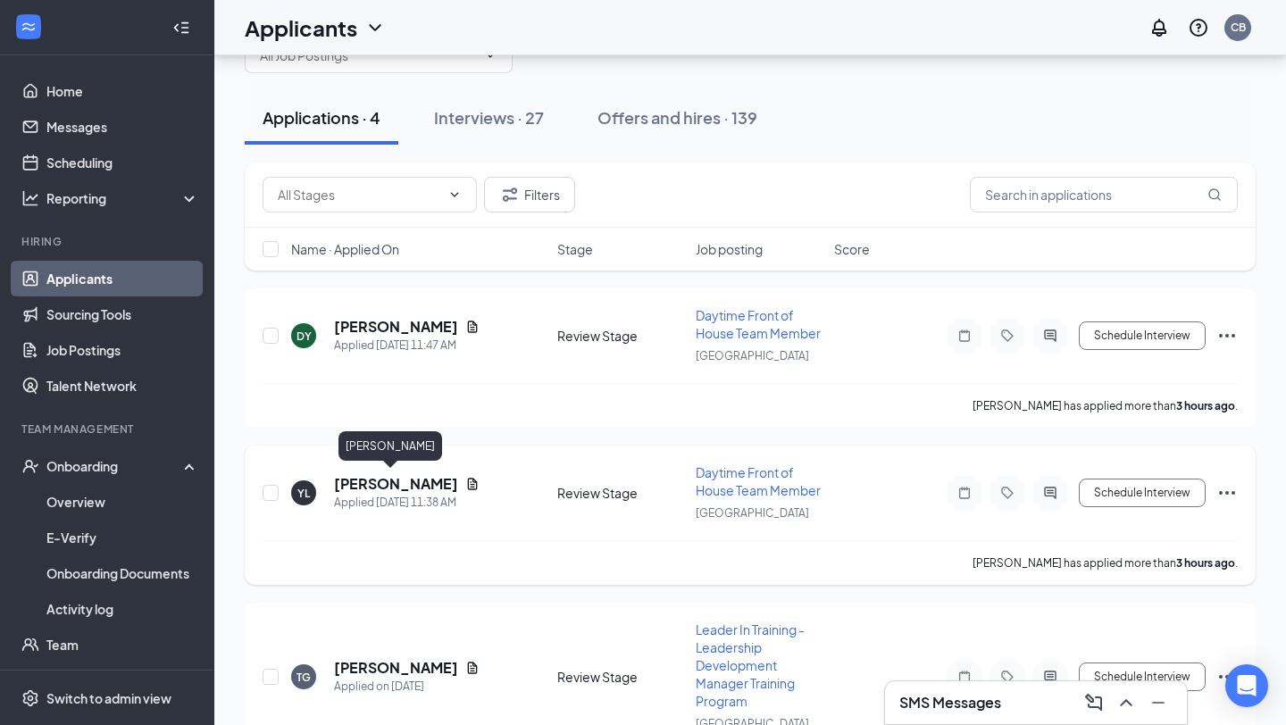
click at [391, 480] on h5 "[PERSON_NAME]" at bounding box center [396, 484] width 124 height 20
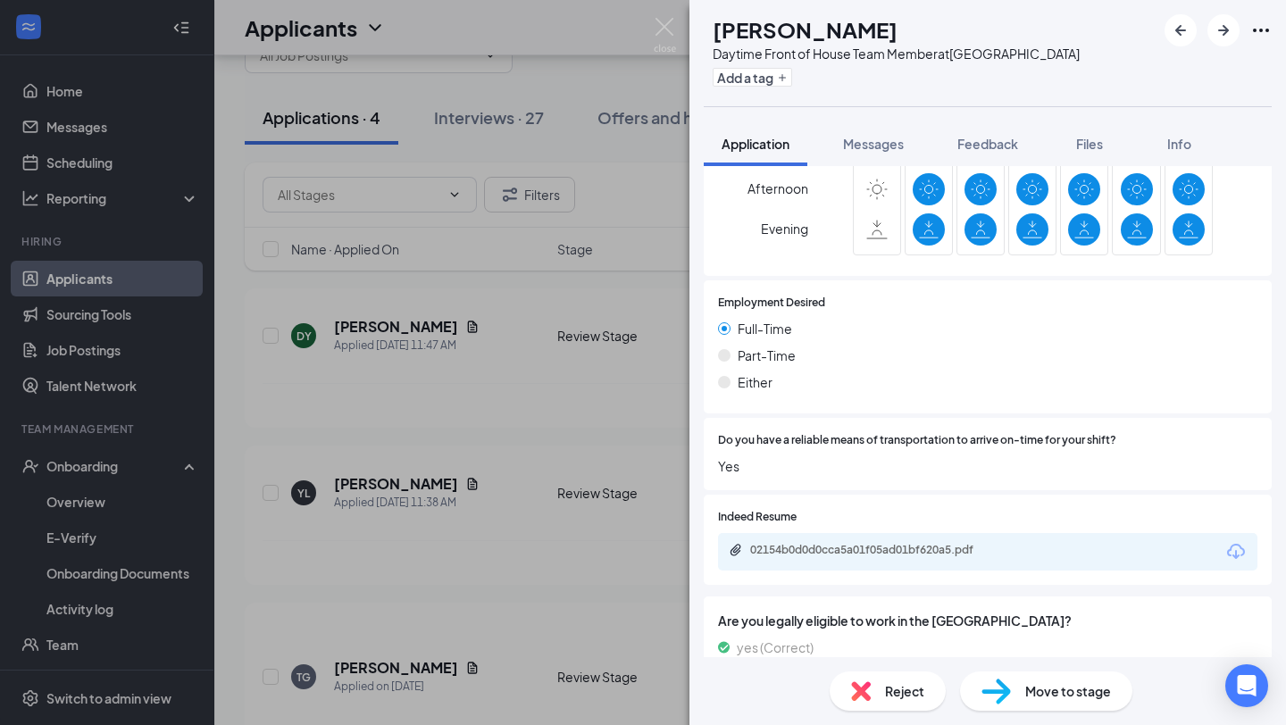
scroll to position [958, 0]
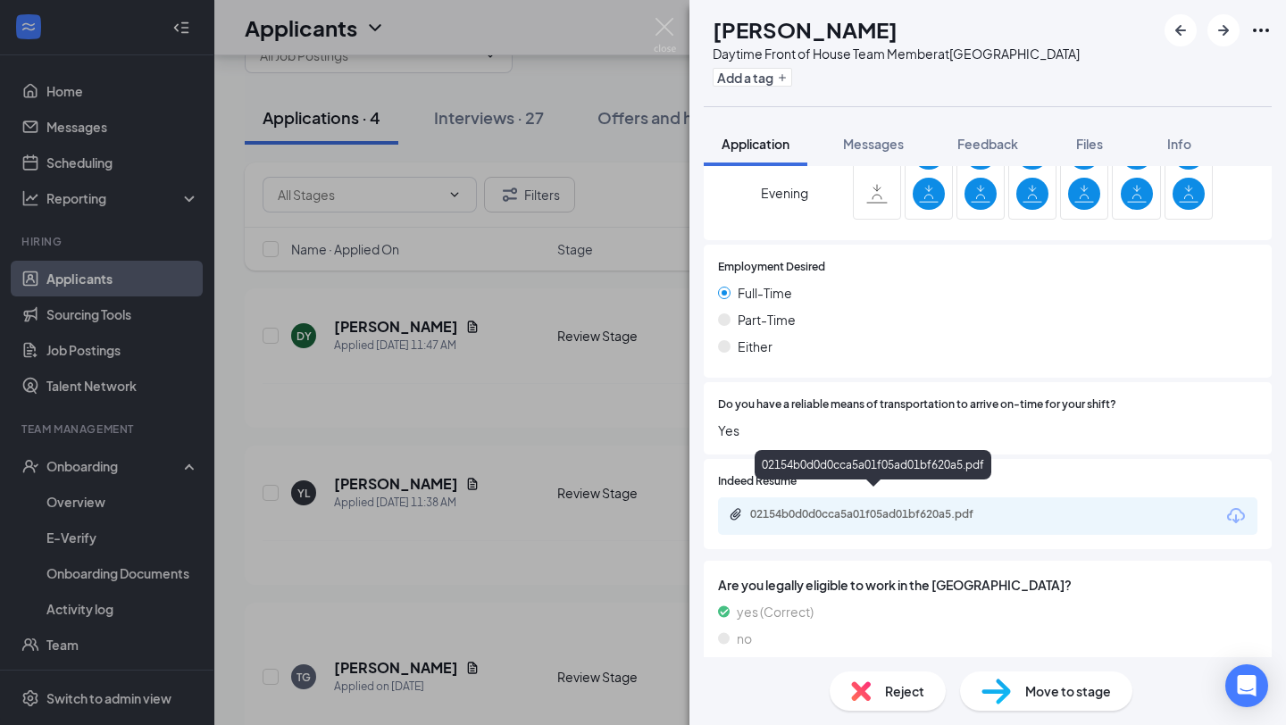
click at [831, 507] on div "02154b0d0d0cca5a01f05ad01bf620a5.pdf" at bounding box center [875, 514] width 250 height 14
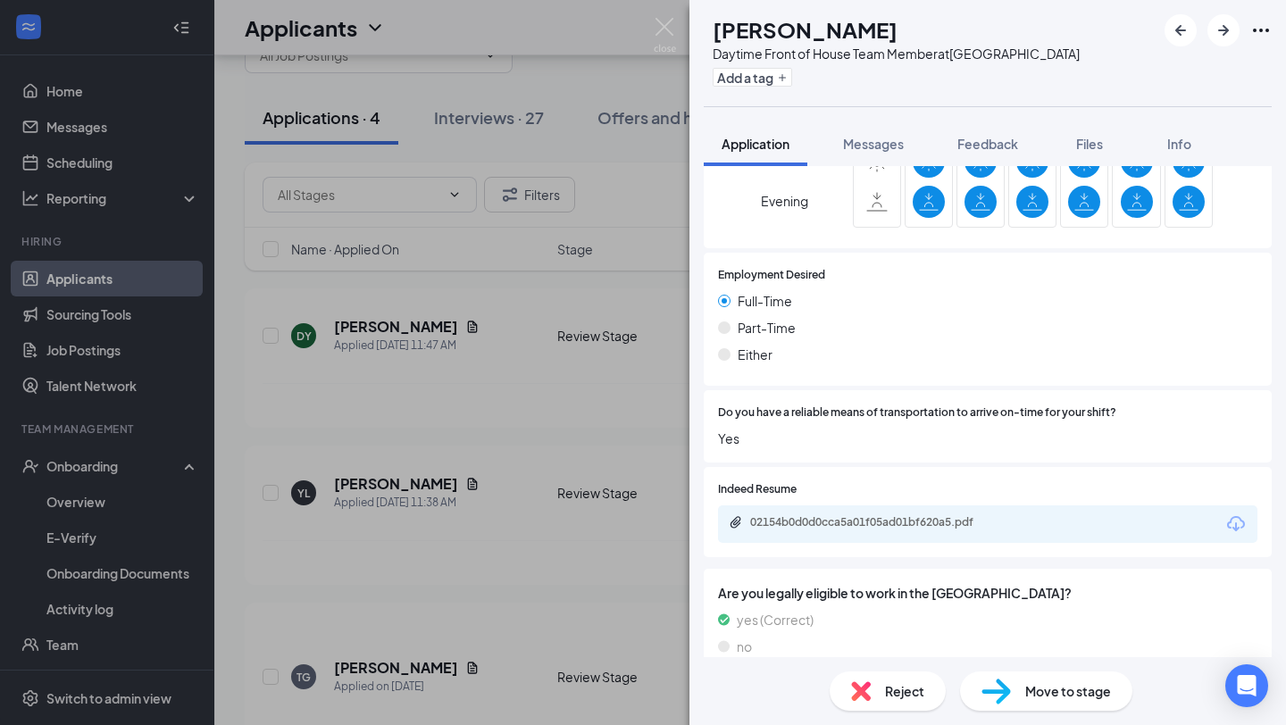
click at [914, 688] on span "Reject" at bounding box center [904, 691] width 39 height 20
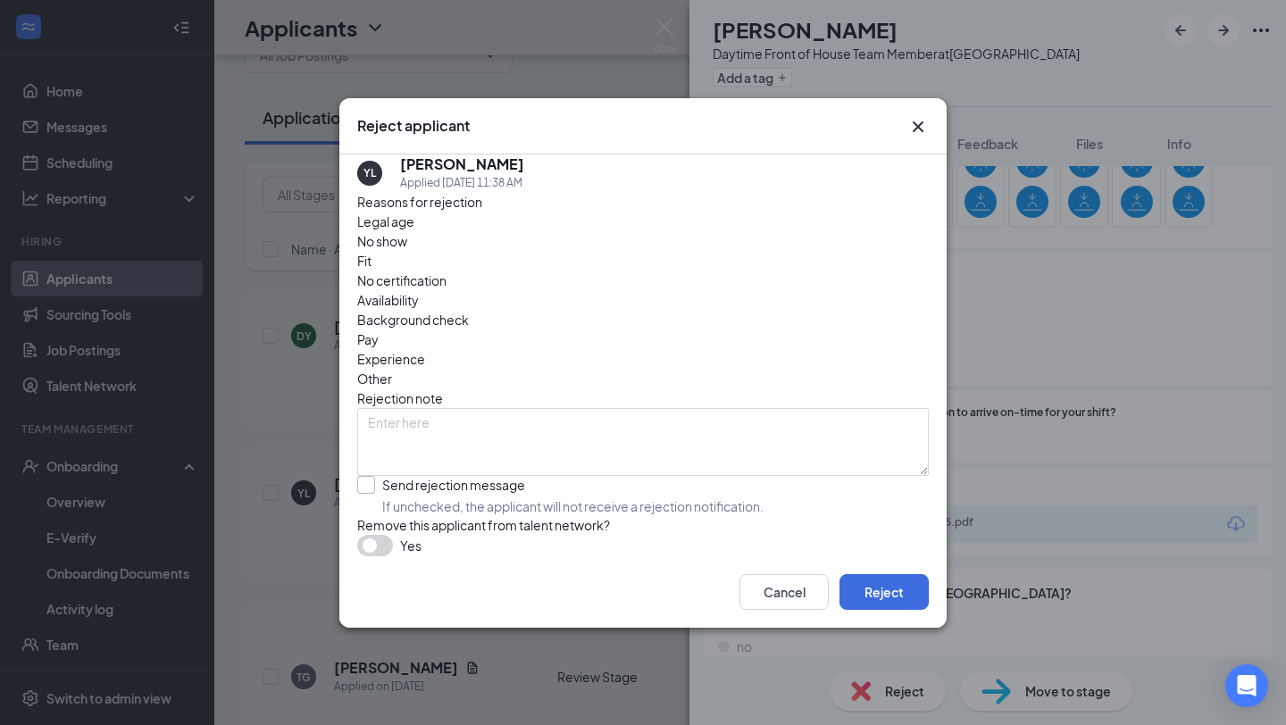
click at [368, 476] on input "Send rejection message If unchecked, the applicant will not receive a rejection…" at bounding box center [560, 495] width 406 height 39
checkbox input "true"
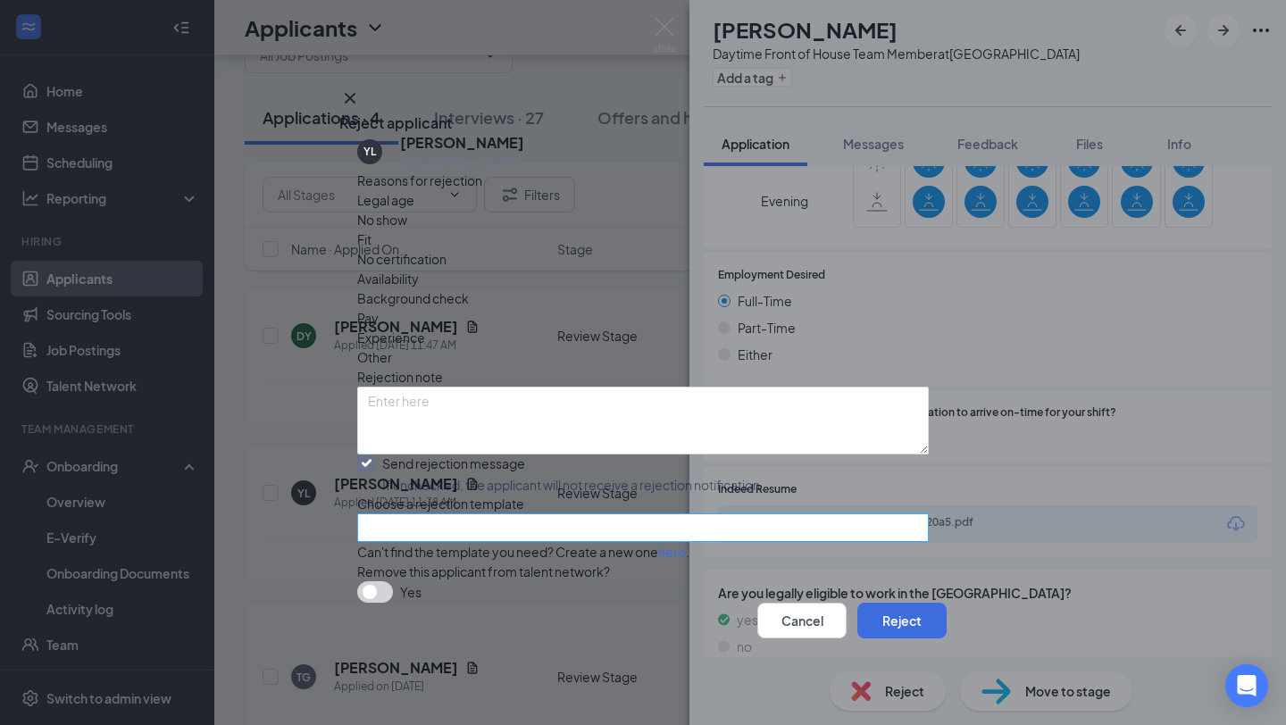
click at [413, 518] on input "search" at bounding box center [637, 527] width 538 height 27
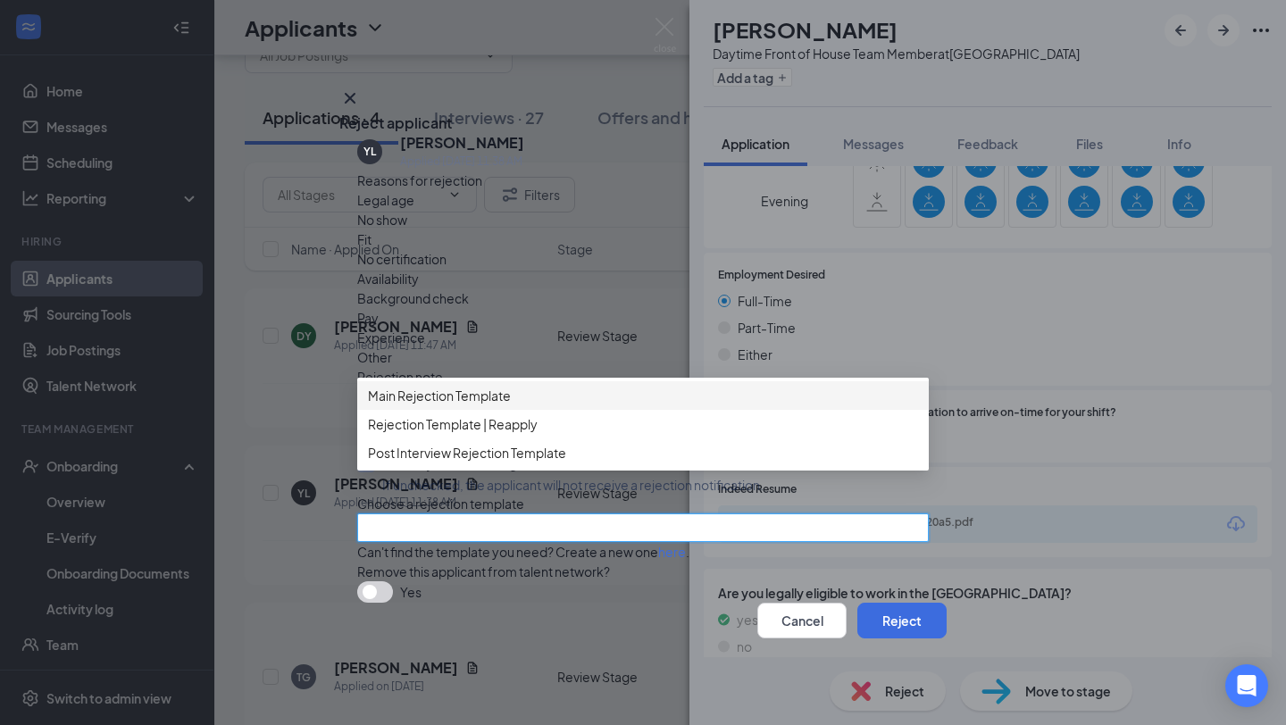
click at [498, 388] on span "Main Rejection Template" at bounding box center [439, 396] width 143 height 20
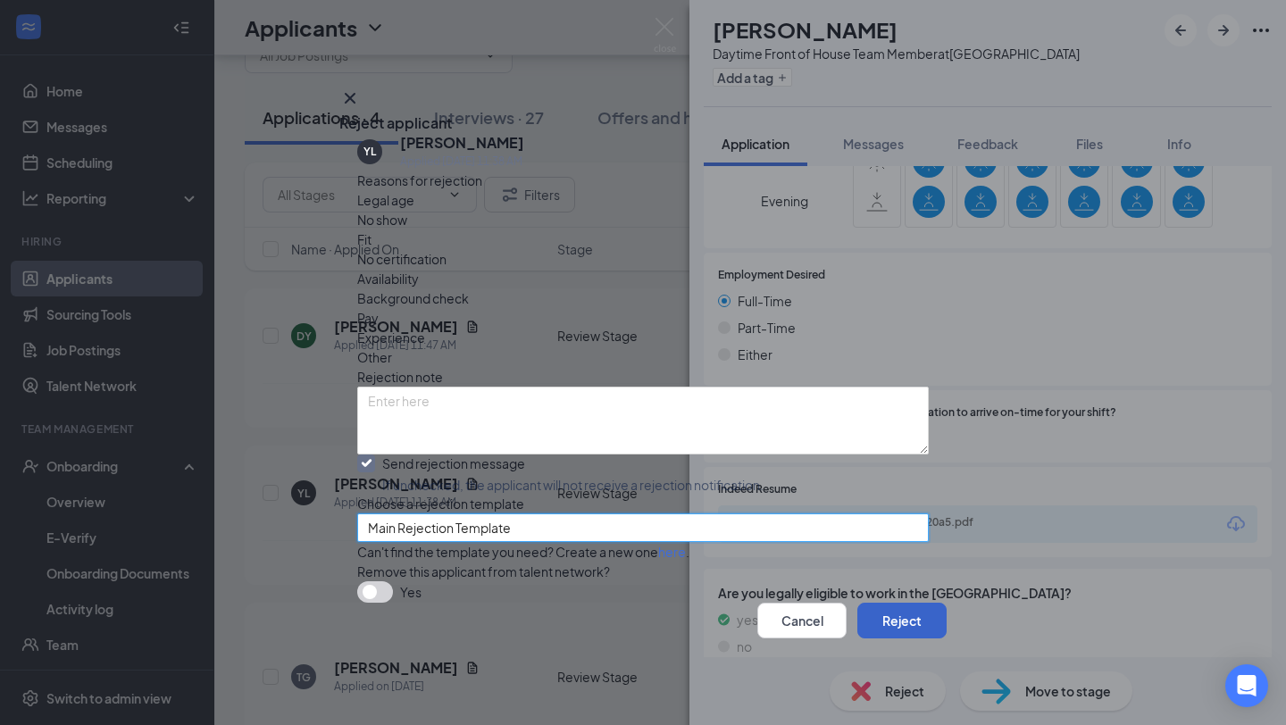
click at [877, 631] on button "Reject" at bounding box center [901, 621] width 89 height 36
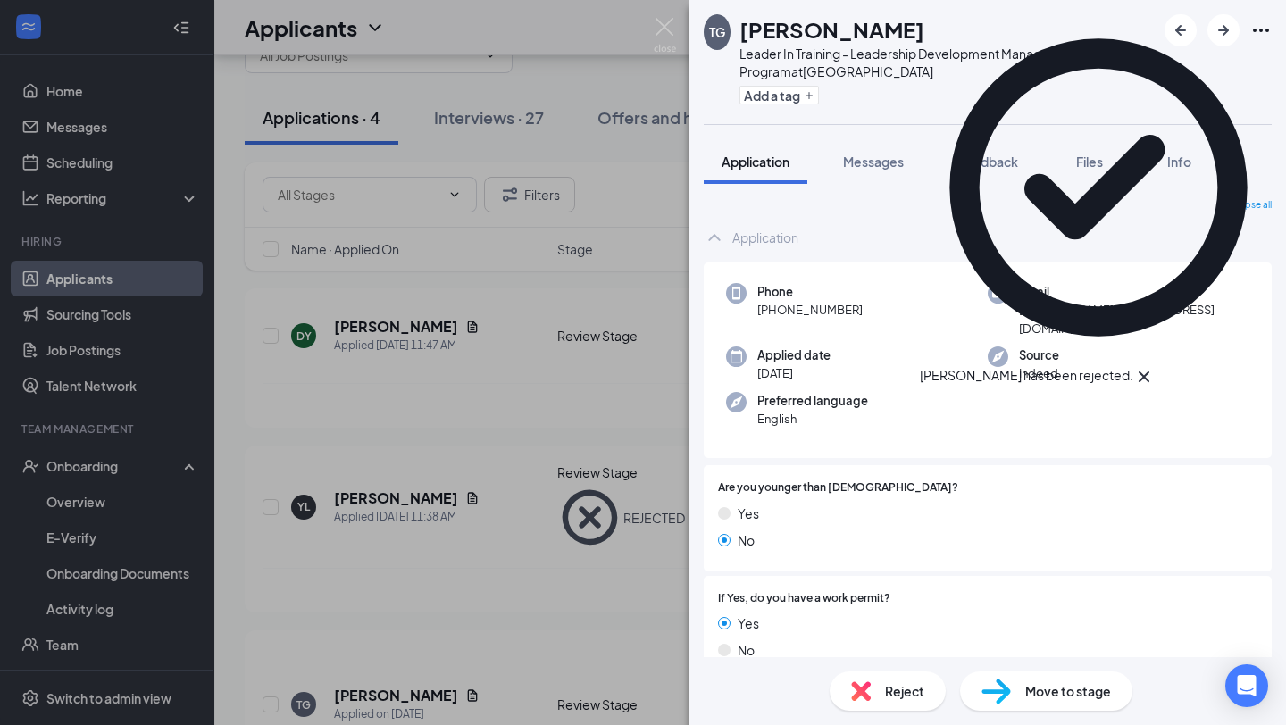
click at [1149, 371] on icon "Cross" at bounding box center [1143, 376] width 11 height 11
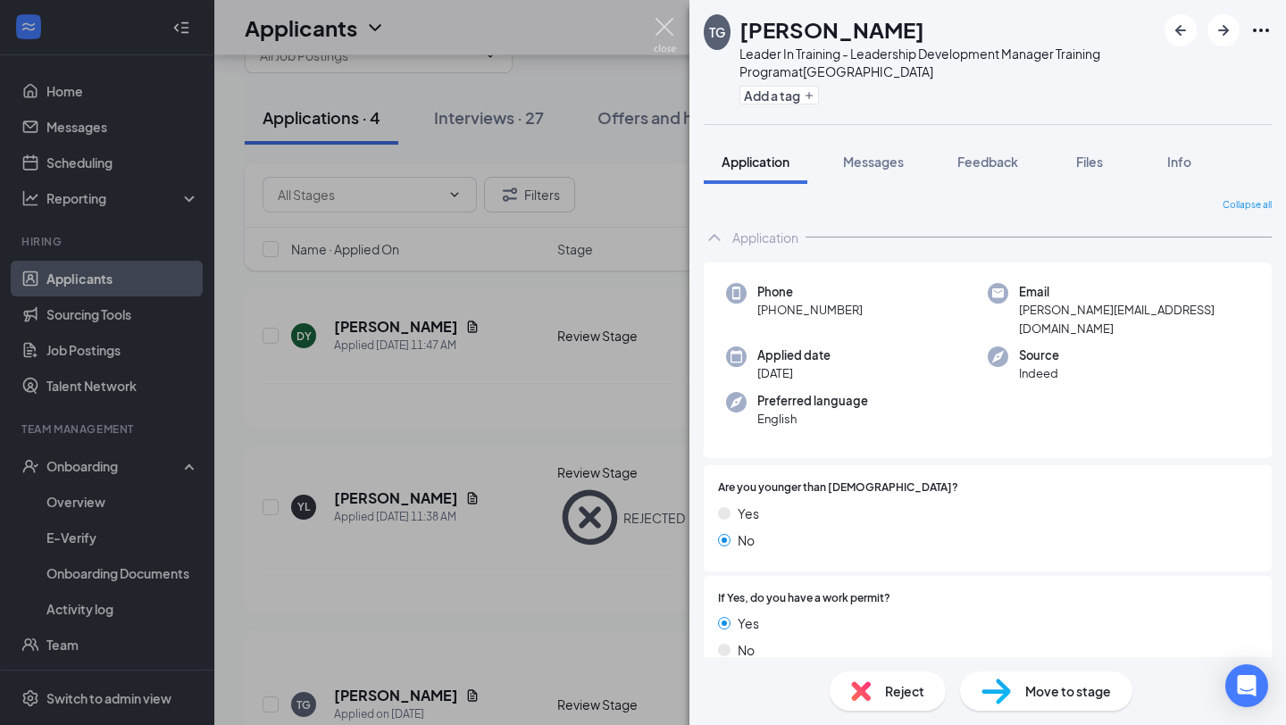
click at [666, 21] on img at bounding box center [665, 35] width 22 height 35
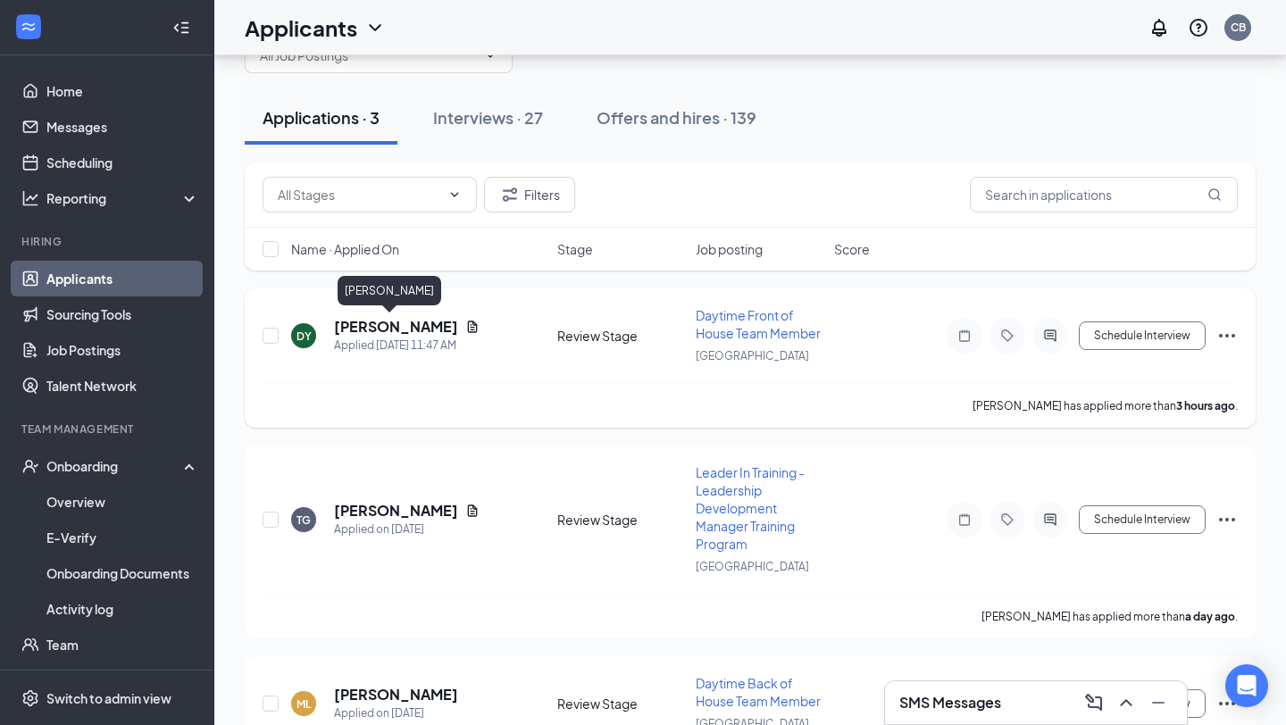
click at [376, 321] on h5 "[PERSON_NAME]" at bounding box center [396, 327] width 124 height 20
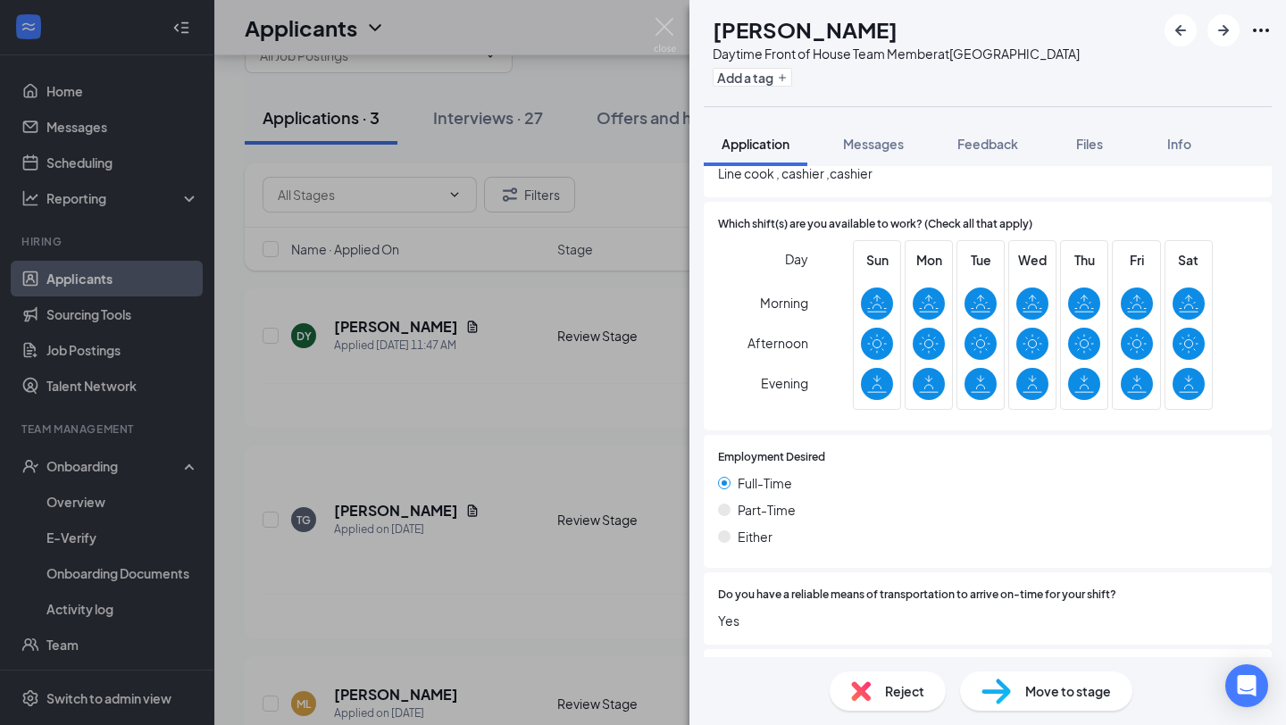
scroll to position [919, 0]
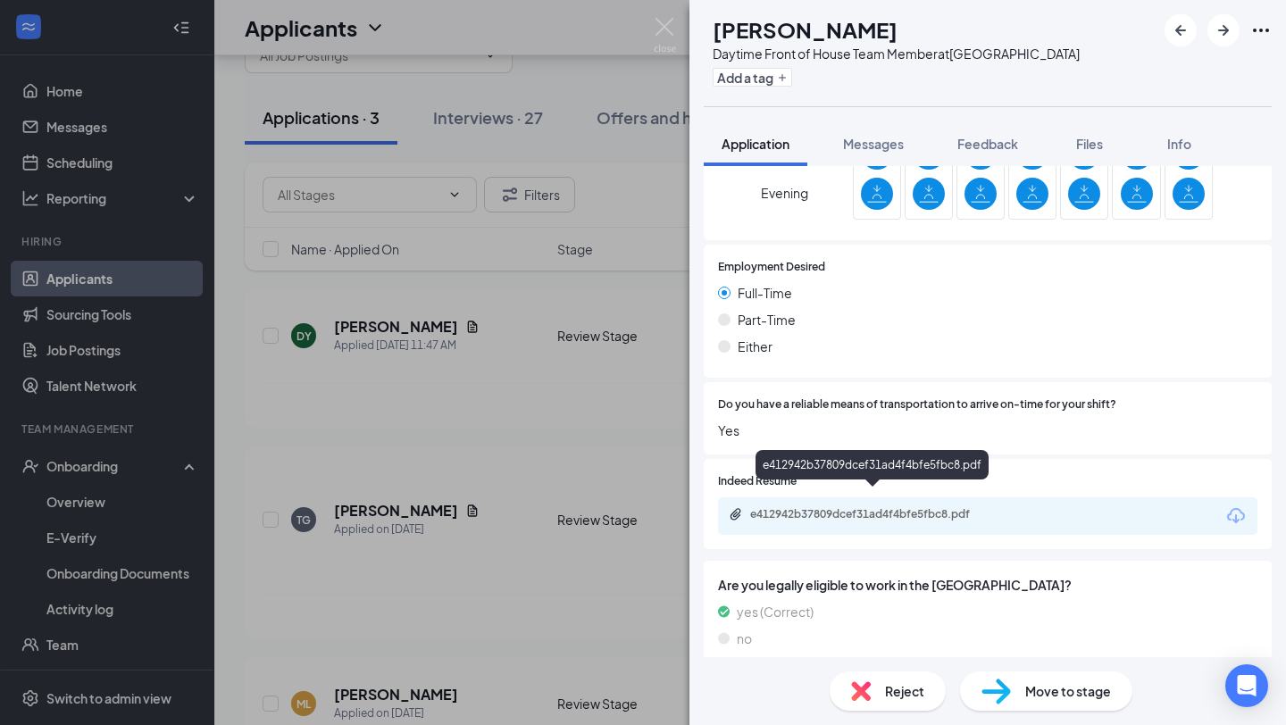
click at [856, 507] on div "e412942b37809dcef31ad4f4bfe5fbc8.pdf" at bounding box center [875, 514] width 250 height 14
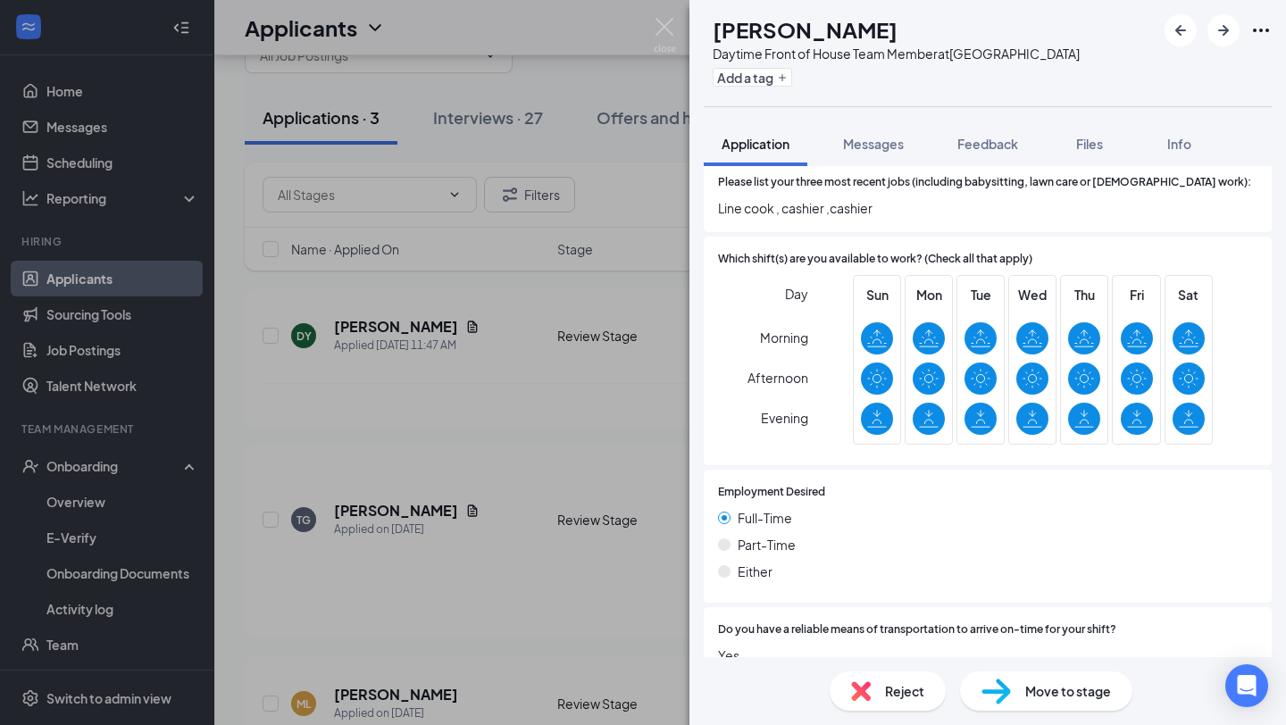
scroll to position [696, 0]
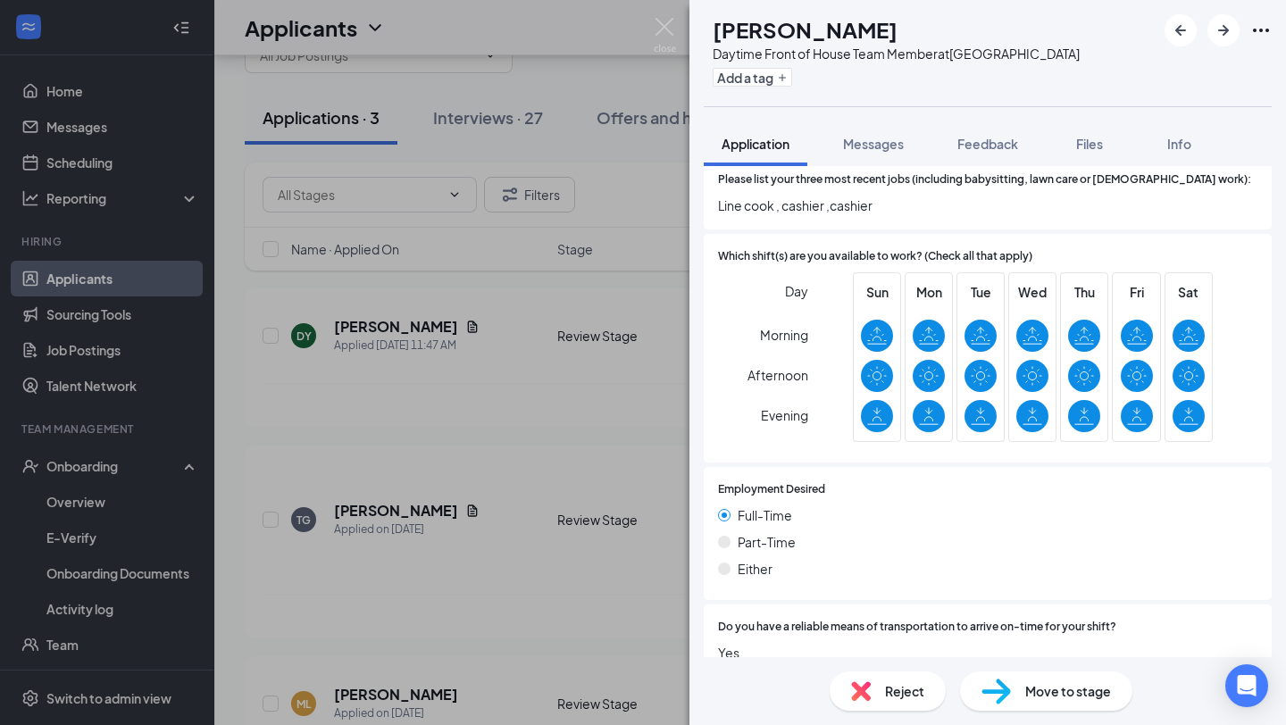
click at [1027, 696] on span "Move to stage" at bounding box center [1068, 691] width 86 height 20
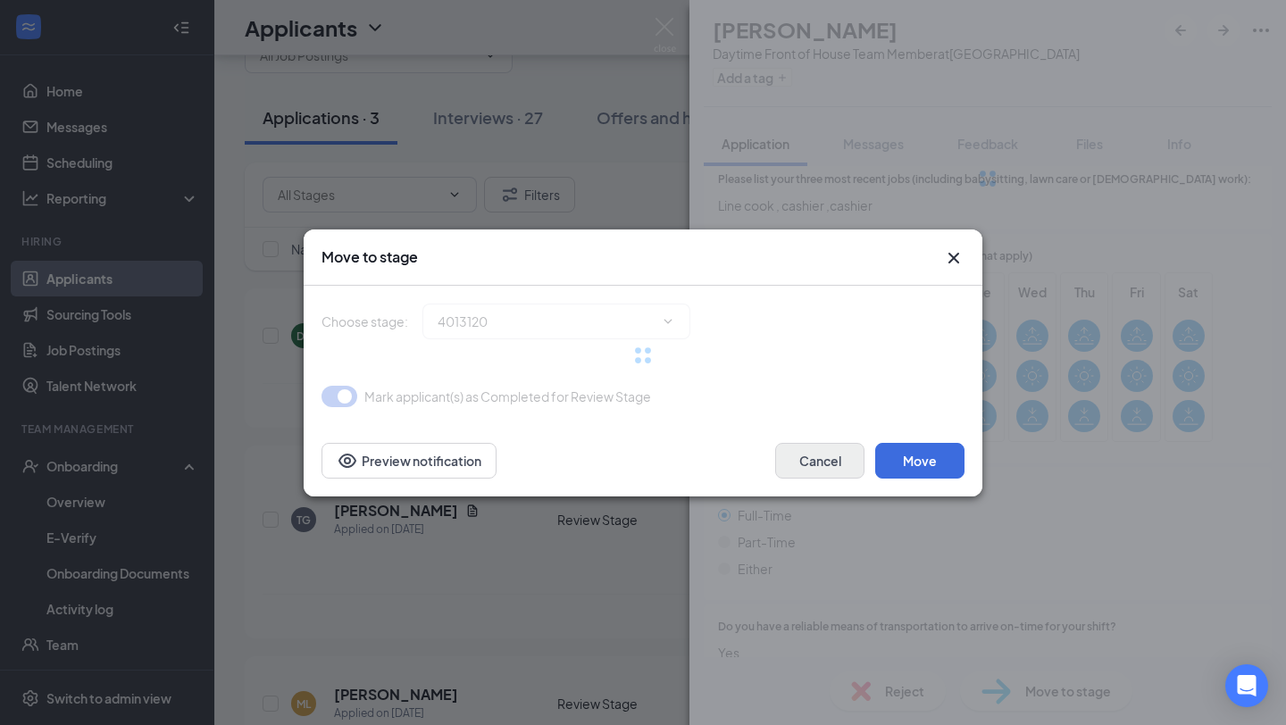
type input "First Round Interview-Onsite/In-Person (next stage)"
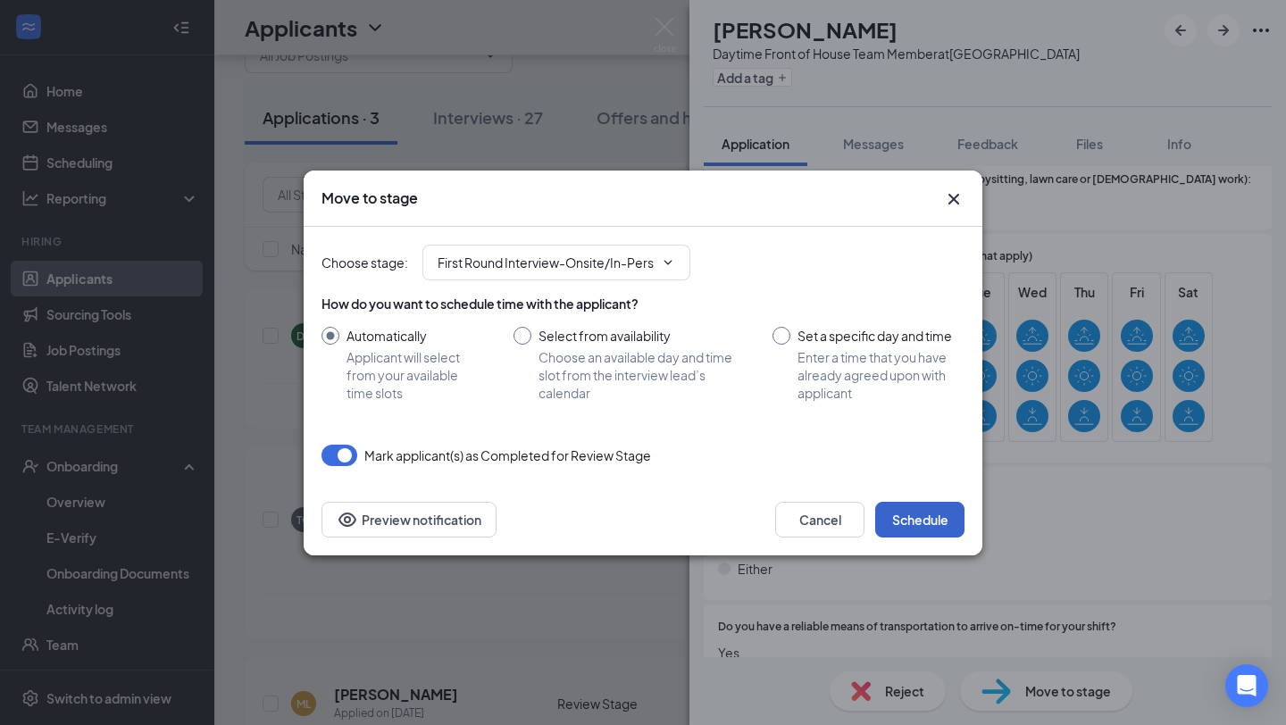
click at [933, 523] on button "Schedule" at bounding box center [919, 520] width 89 height 36
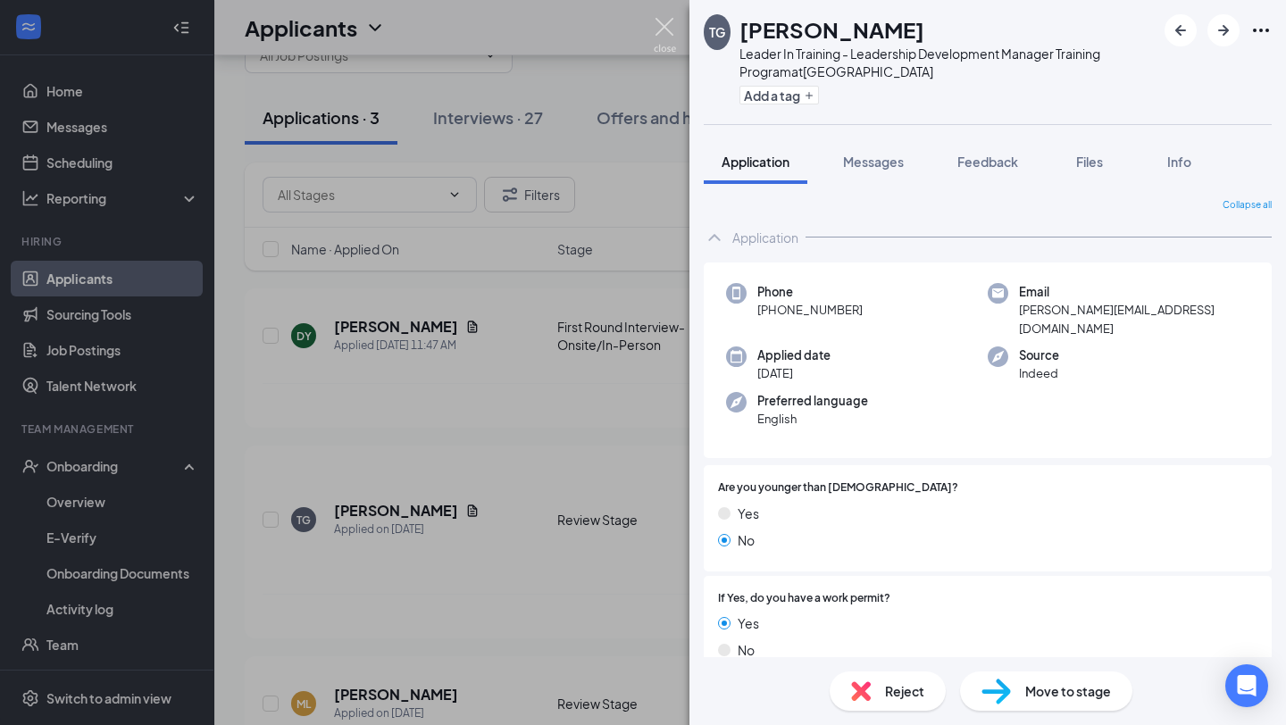
click at [664, 31] on img at bounding box center [665, 35] width 22 height 35
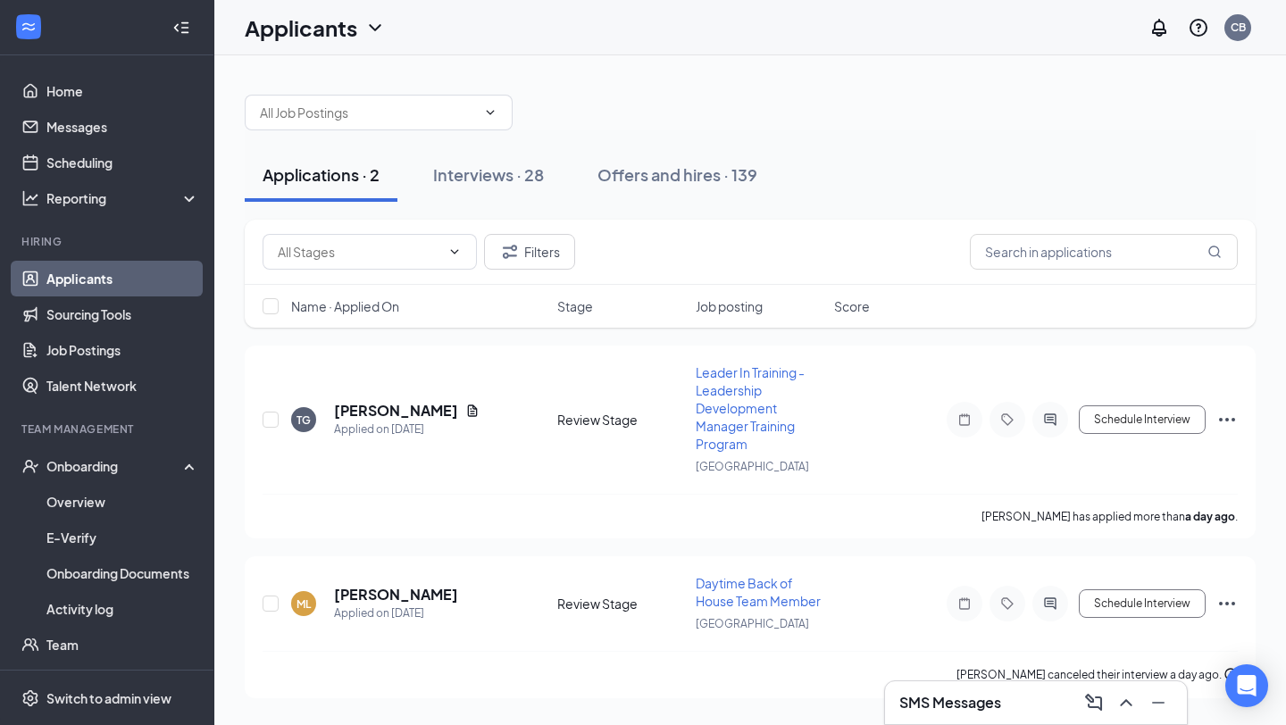
click at [960, 702] on h3 "SMS Messages" at bounding box center [950, 703] width 102 height 20
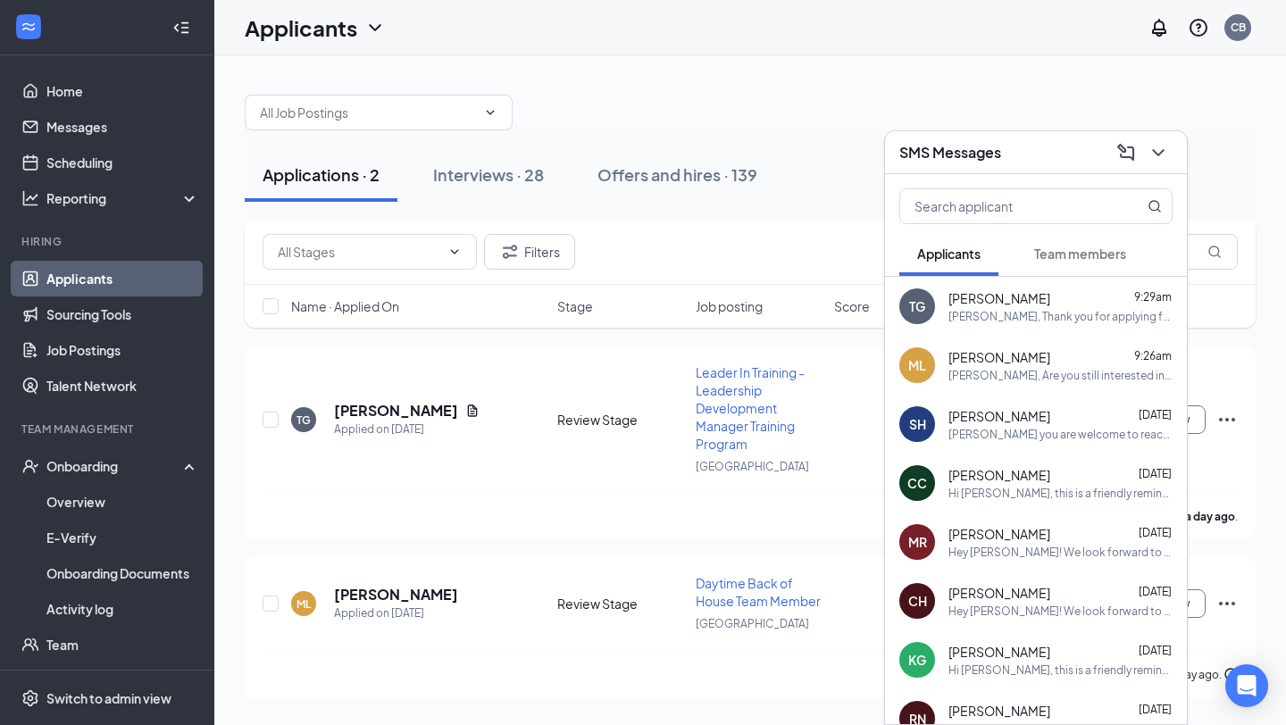
click at [847, 96] on div at bounding box center [750, 104] width 1011 height 54
